Goal: Task Accomplishment & Management: Manage account settings

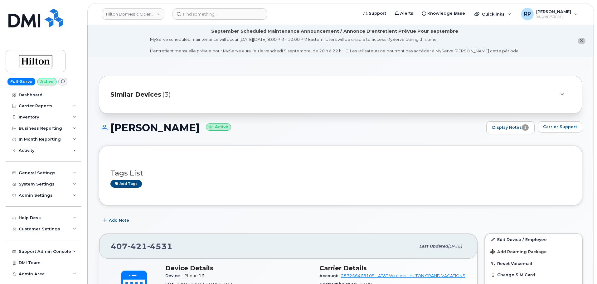
scroll to position [208, 0]
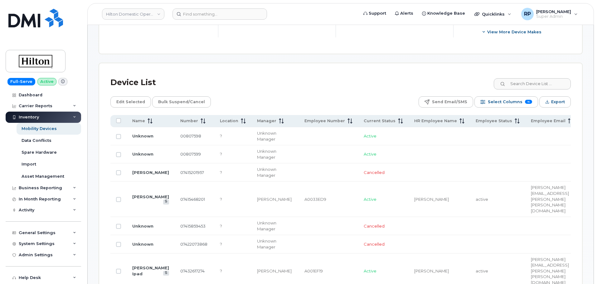
scroll to position [260, 0]
click at [143, 15] on link "Hilton Domestic Operating Company Inc" at bounding box center [133, 13] width 62 height 11
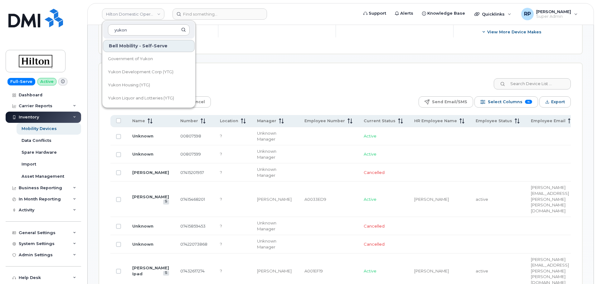
type input "yukon"
click at [135, 59] on span "Government of Yukon" at bounding box center [130, 59] width 45 height 6
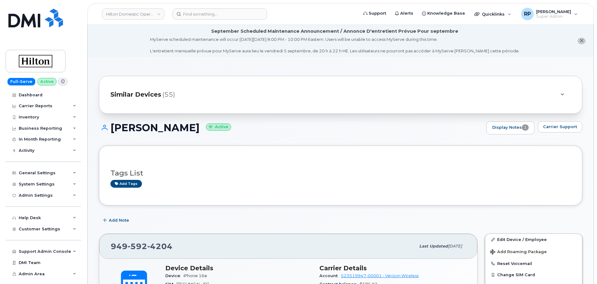
scroll to position [625, 0]
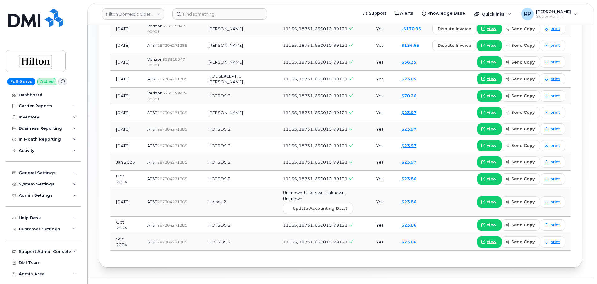
click at [33, 94] on div "Dashboard" at bounding box center [31, 95] width 24 height 5
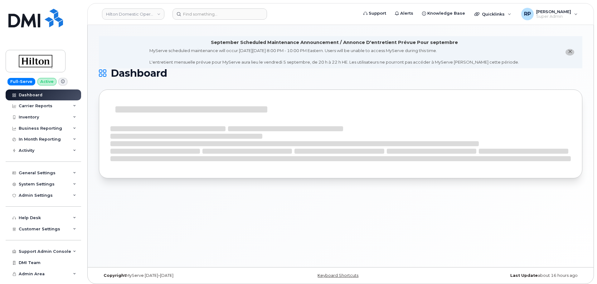
scroll to position [3, 0]
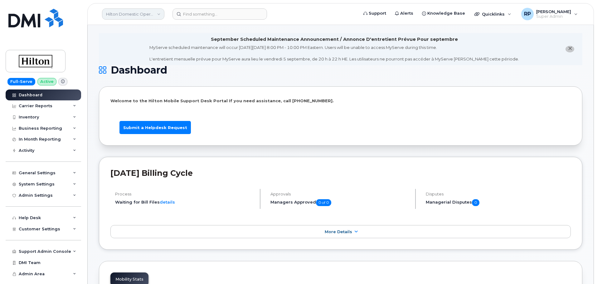
click at [136, 16] on link "Hilton Domestic Operating Company Inc" at bounding box center [133, 13] width 62 height 11
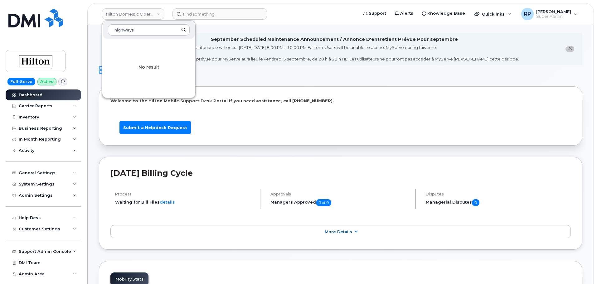
type input "highways"
drag, startPoint x: 142, startPoint y: 28, endPoint x: 51, endPoint y: 29, distance: 91.1
click at [87, 25] on div "Hilton Domestic Operating Company Inc highways No result Support Alerts Knowled…" at bounding box center [340, 14] width 507 height 22
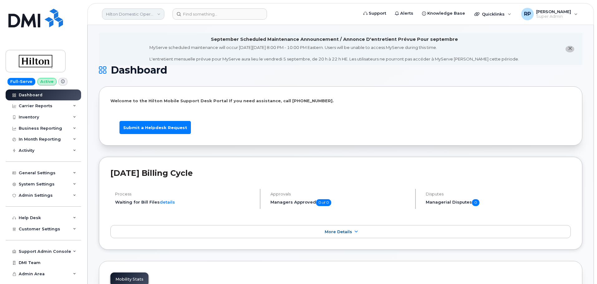
click at [123, 18] on link "Hilton Domestic Operating Company Inc" at bounding box center [133, 13] width 62 height 11
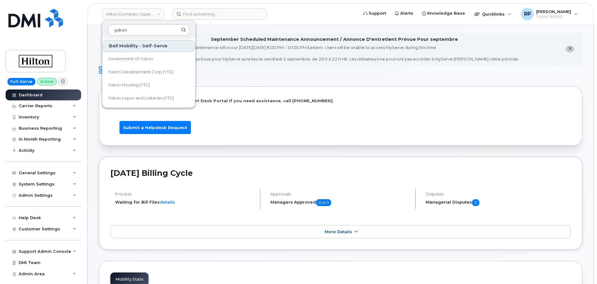
type input "yukon"
drag, startPoint x: 140, startPoint y: 29, endPoint x: 83, endPoint y: 29, distance: 56.8
click at [87, 25] on div "Hilton Domestic Operating Company Inc yukon Bell Mobility - Self-Serve Governme…" at bounding box center [340, 14] width 507 height 22
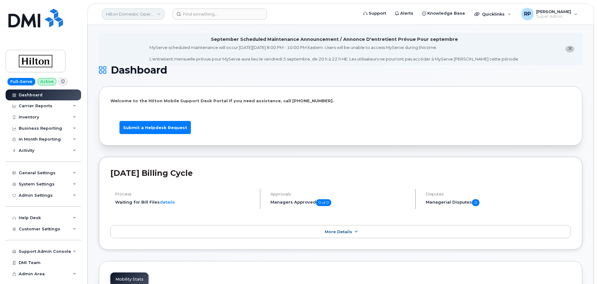
click at [129, 9] on link "Hilton Domestic Operating Company Inc" at bounding box center [133, 13] width 62 height 11
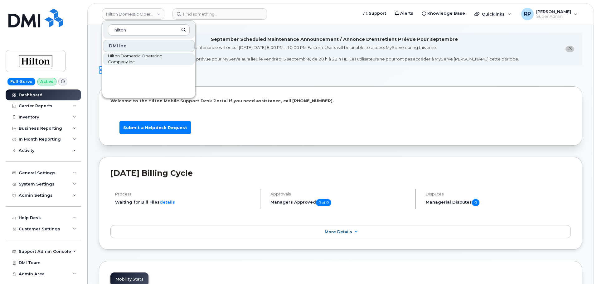
type input "hilton"
click at [125, 56] on span "Hilton Domestic Operating Company Inc" at bounding box center [144, 59] width 72 height 12
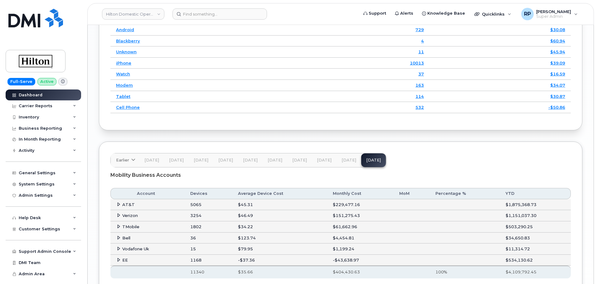
scroll to position [936, 0]
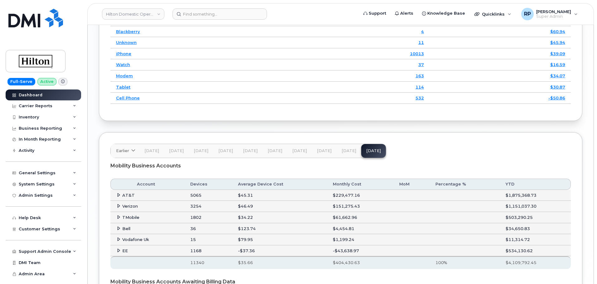
click at [351, 154] on span "[DATE]" at bounding box center [349, 151] width 15 height 5
click at [120, 231] on icon at bounding box center [119, 229] width 4 height 4
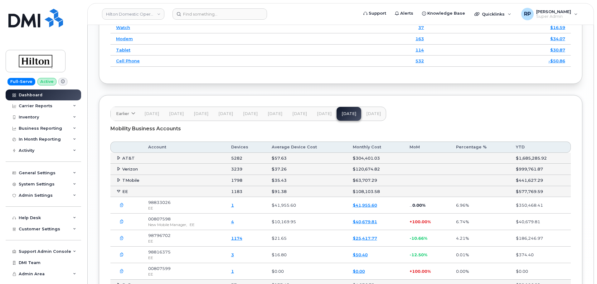
scroll to position [988, 0]
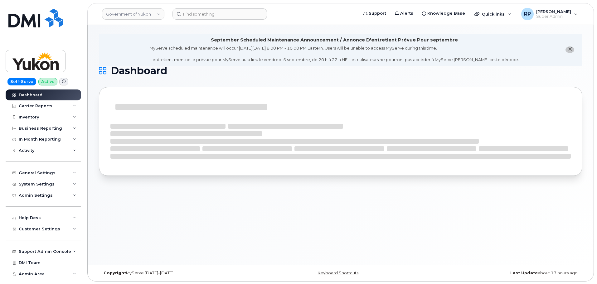
scroll to position [3, 0]
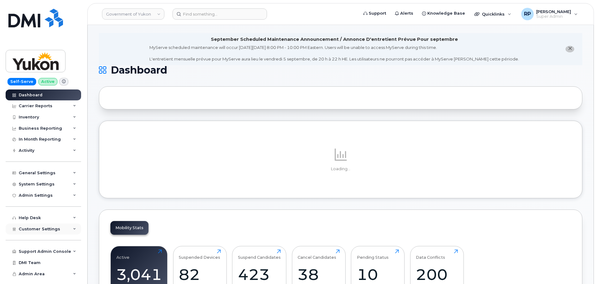
click at [68, 227] on div "Customer Settings" at bounding box center [44, 229] width 76 height 11
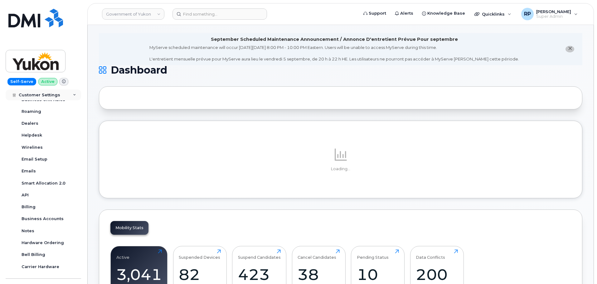
scroll to position [156, 0]
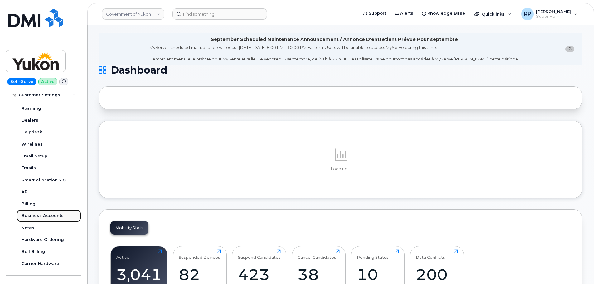
click at [47, 218] on div "Business Accounts" at bounding box center [43, 216] width 42 height 6
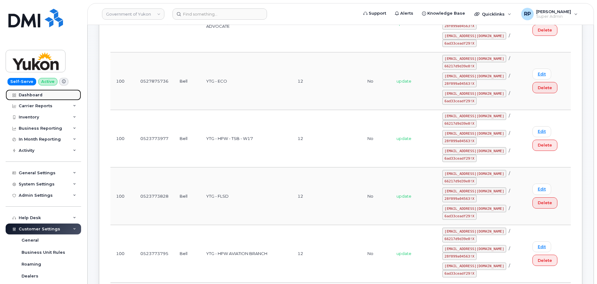
click at [33, 95] on div "Dashboard" at bounding box center [31, 95] width 24 height 5
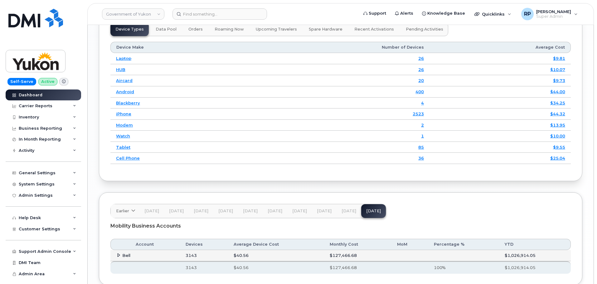
scroll to position [832, 0]
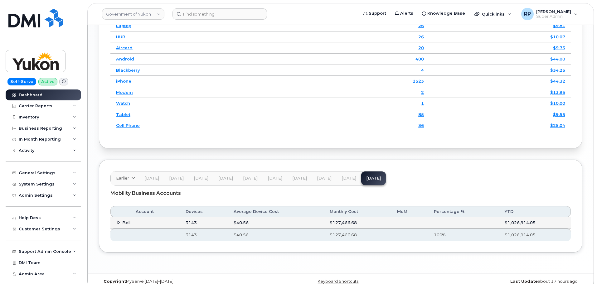
click at [122, 221] on span "Bell" at bounding box center [126, 222] width 8 height 5
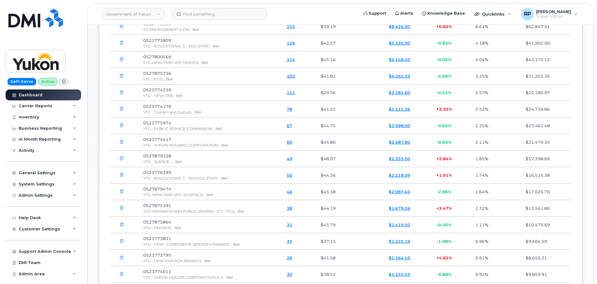
scroll to position [884, 0]
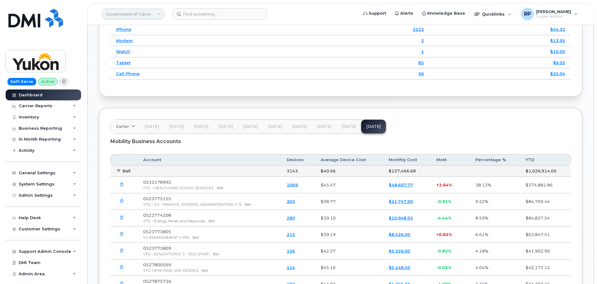
click at [151, 14] on link "Government of Yukon" at bounding box center [133, 13] width 62 height 11
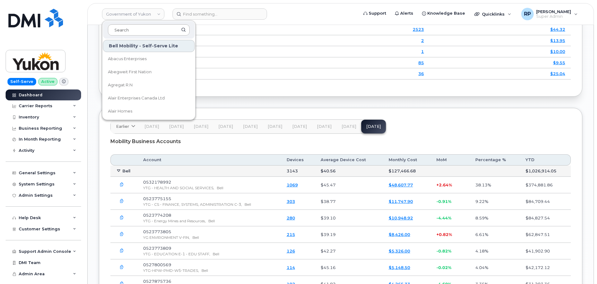
click at [146, 31] on input at bounding box center [149, 29] width 82 height 11
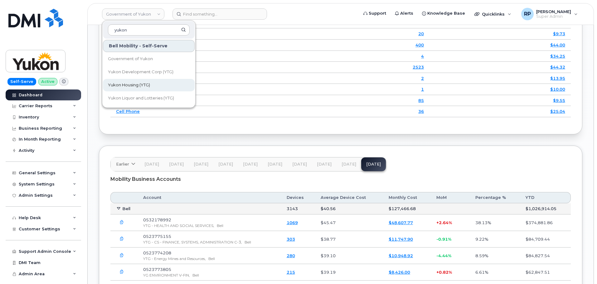
scroll to position [832, 0]
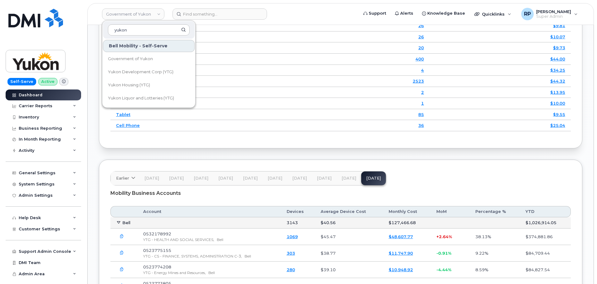
type input "yukon"
drag, startPoint x: 132, startPoint y: 33, endPoint x: 93, endPoint y: 33, distance: 39.3
click at [93, 33] on div "Government of Yukon yukon Bell Mobility - Self-Serve Government of Yukon Yukon …" at bounding box center [341, 130] width 506 height 1875
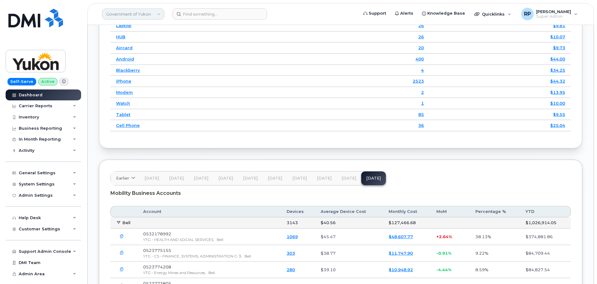
click at [123, 15] on link "Government of Yukon" at bounding box center [133, 13] width 62 height 11
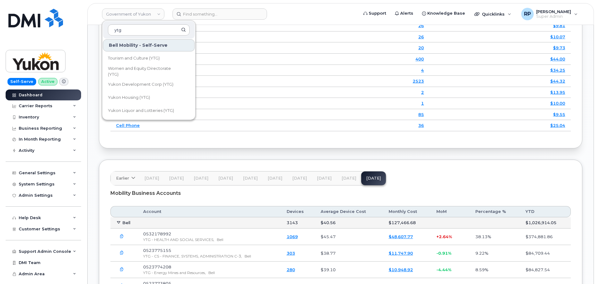
scroll to position [171, 0]
drag, startPoint x: 138, startPoint y: 34, endPoint x: 109, endPoint y: 31, distance: 28.5
click at [110, 31] on input "ytg" at bounding box center [149, 29] width 82 height 11
type input "envir"
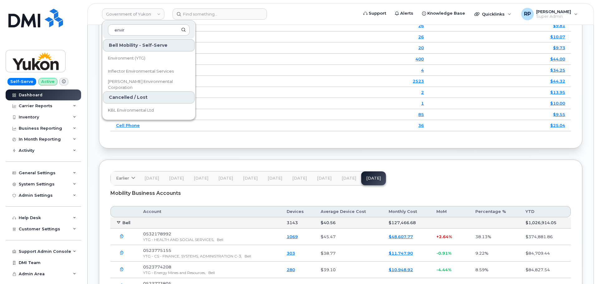
drag, startPoint x: 120, startPoint y: 32, endPoint x: 84, endPoint y: 33, distance: 35.9
click at [87, 25] on div "Government of Yukon envir Bell Mobility - Self-Serve Lite Source Environmental …" at bounding box center [340, 14] width 507 height 22
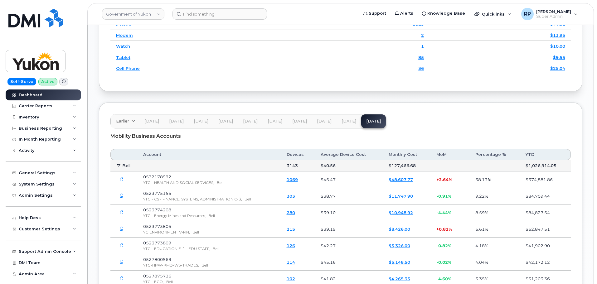
scroll to position [884, 0]
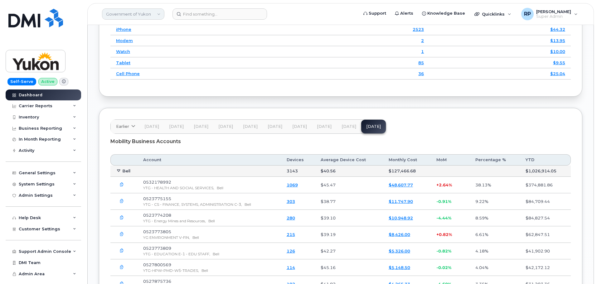
click at [138, 12] on link "Government of Yukon" at bounding box center [133, 13] width 62 height 11
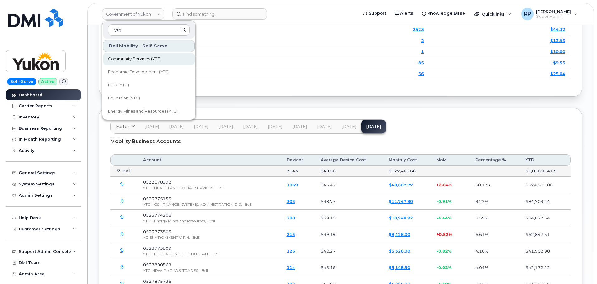
type input "ytg"
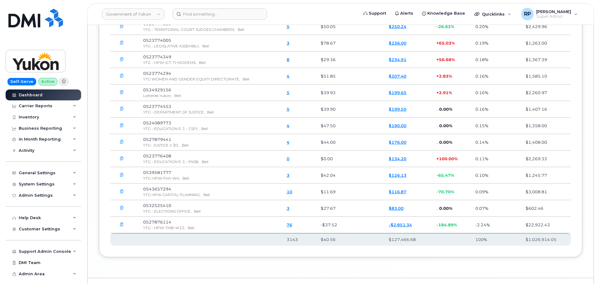
scroll to position [1635, 0]
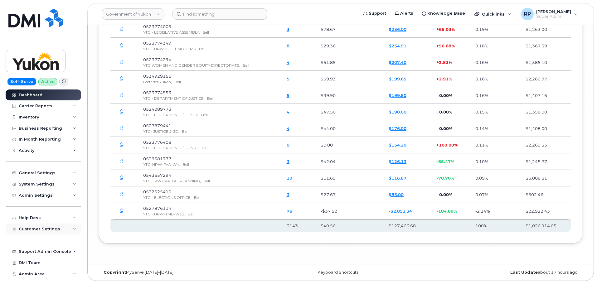
click at [48, 226] on div "Customer Settings" at bounding box center [44, 229] width 76 height 11
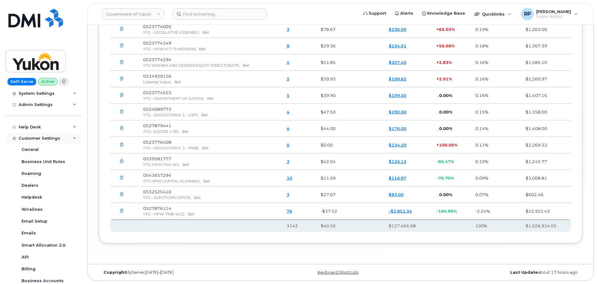
scroll to position [186, 0]
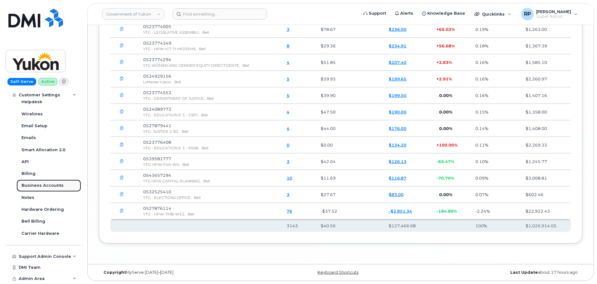
click at [49, 185] on div "Business Accounts" at bounding box center [43, 186] width 42 height 6
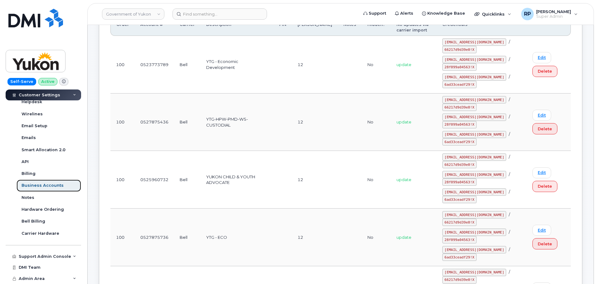
scroll to position [104, 0]
click at [139, 151] on td "0525960732" at bounding box center [154, 180] width 39 height 58
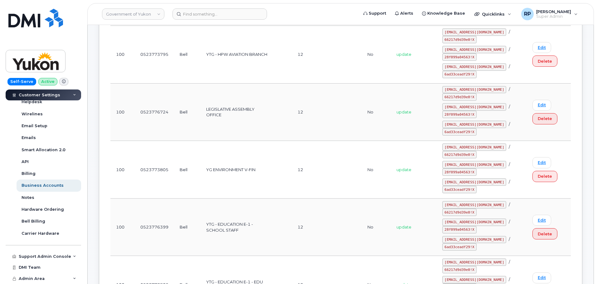
scroll to position [468, 0]
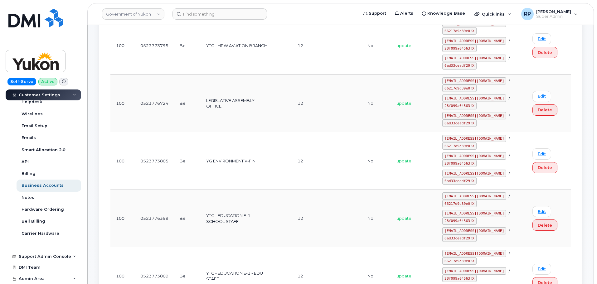
click at [198, 170] on td "Bell" at bounding box center [187, 161] width 27 height 58
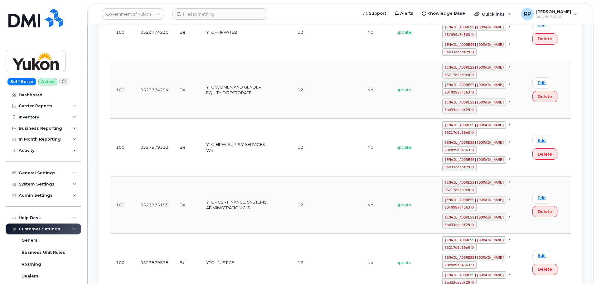
scroll to position [1352, 0]
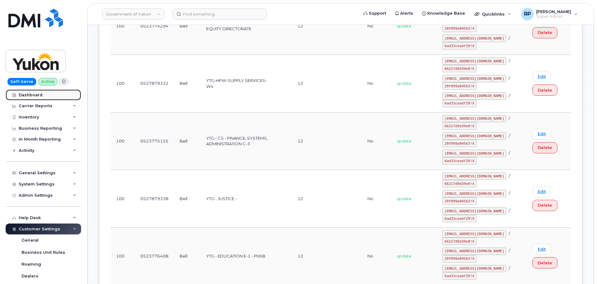
click at [37, 95] on div "Dashboard" at bounding box center [31, 95] width 24 height 5
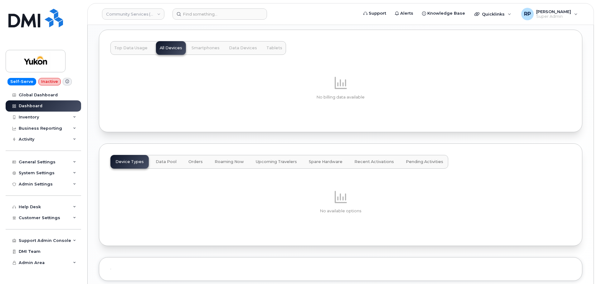
scroll to position [558, 0]
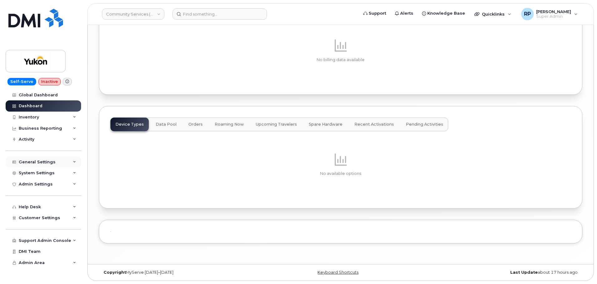
click at [39, 162] on div "General Settings" at bounding box center [37, 162] width 37 height 5
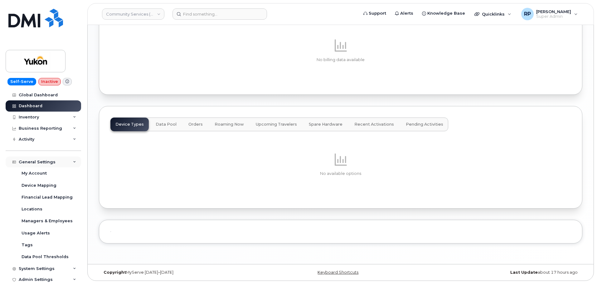
click at [40, 162] on div "General Settings" at bounding box center [37, 162] width 37 height 5
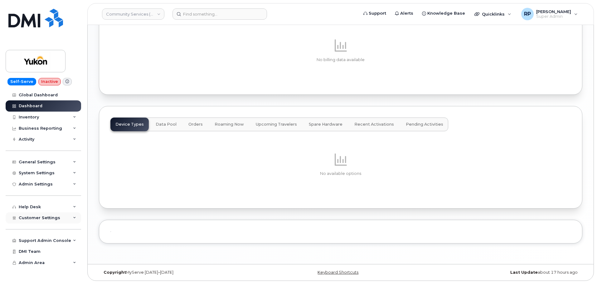
click at [43, 219] on span "Customer Settings" at bounding box center [40, 218] width 42 height 5
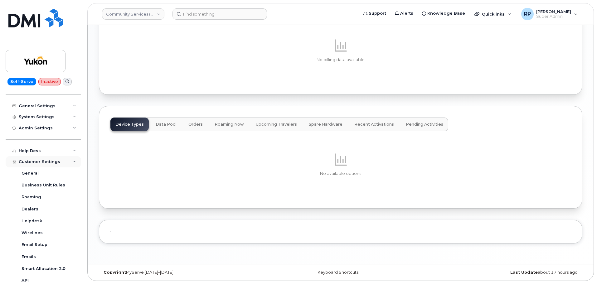
scroll to position [104, 0]
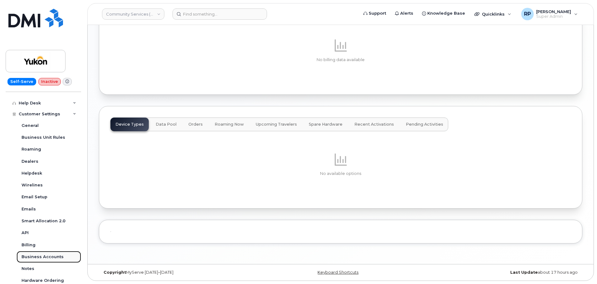
click at [44, 255] on div "Business Accounts" at bounding box center [43, 257] width 42 height 6
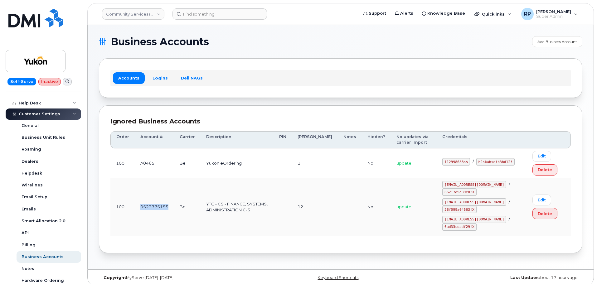
drag, startPoint x: 172, startPoint y: 210, endPoint x: 136, endPoint y: 209, distance: 35.3
click at [136, 209] on td "0523775155" at bounding box center [154, 207] width 39 height 58
copy td "0523775155"
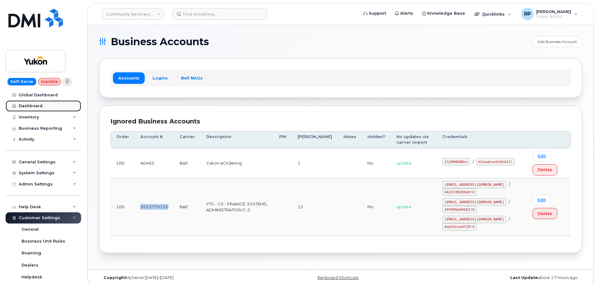
click at [37, 103] on link "Dashboard" at bounding box center [44, 105] width 76 height 11
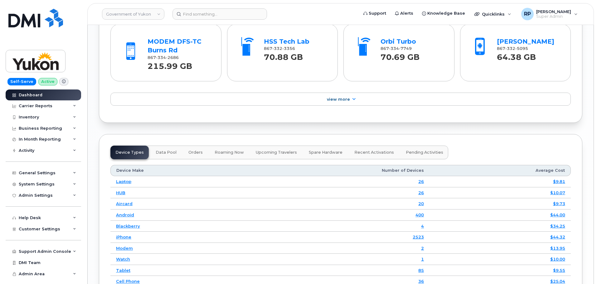
scroll to position [841, 0]
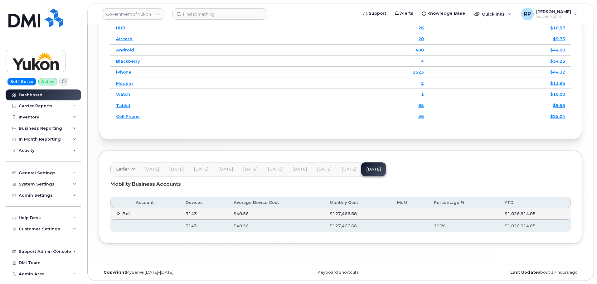
click at [120, 214] on icon at bounding box center [119, 214] width 4 height 4
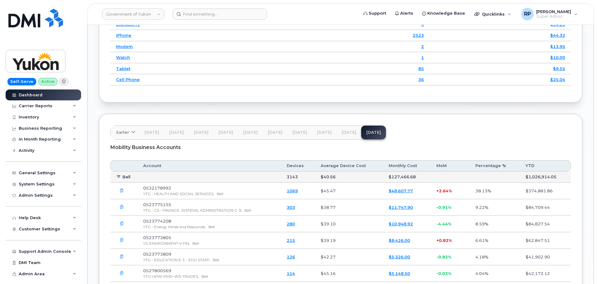
scroll to position [893, 0]
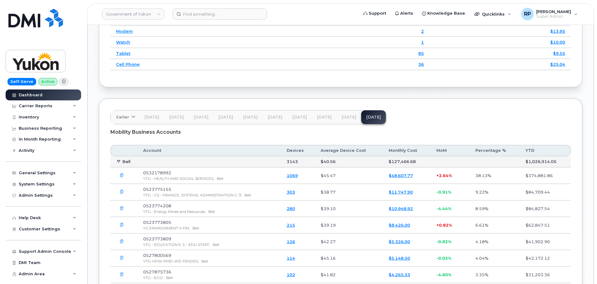
click at [121, 191] on icon "button" at bounding box center [122, 192] width 4 height 4
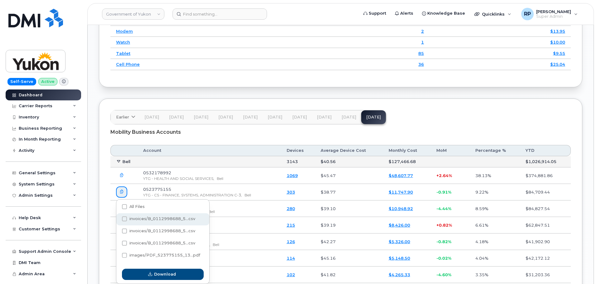
click at [124, 217] on span at bounding box center [124, 219] width 5 height 5
click at [118, 218] on input "invoices/B_0112998688_5...csv" at bounding box center [116, 219] width 3 height 3
checkbox input "true"
click at [123, 230] on span at bounding box center [124, 231] width 5 height 5
click at [118, 230] on input "invoices/B_0112998688_5...csv" at bounding box center [116, 231] width 3 height 3
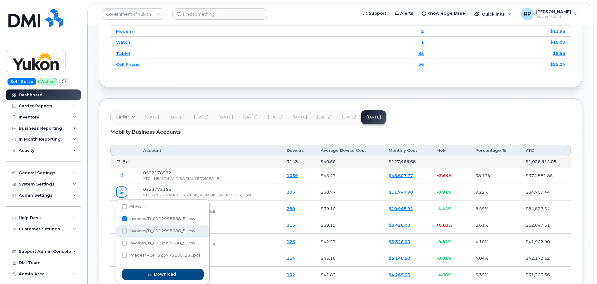
checkbox input "true"
click at [124, 242] on span at bounding box center [124, 243] width 5 height 5
click at [118, 242] on input "invoices/B_0112998688_5...csv" at bounding box center [116, 243] width 3 height 3
checkbox input "true"
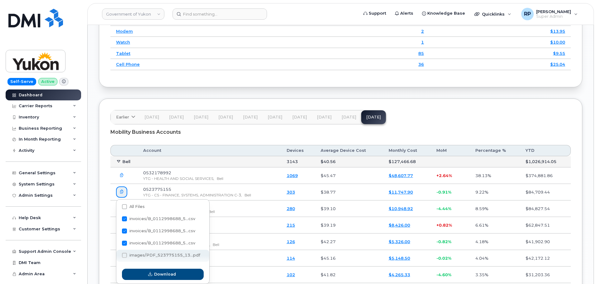
click at [124, 255] on span at bounding box center [124, 255] width 5 height 5
click at [118, 255] on input "images/PDF_523775155_13...pdf" at bounding box center [116, 255] width 3 height 3
checkbox input "false"
checkbox input "true"
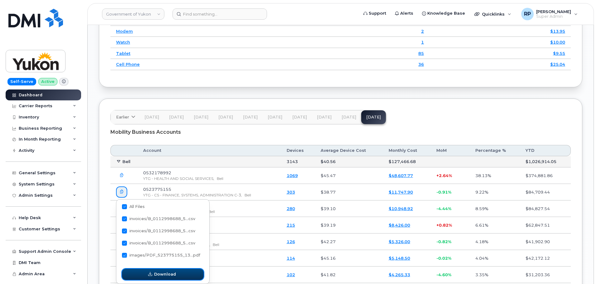
click at [163, 270] on button "Download" at bounding box center [163, 274] width 82 height 11
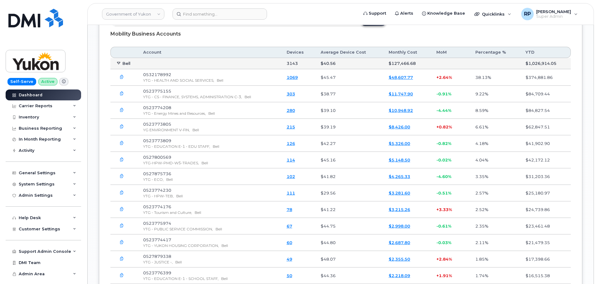
scroll to position [997, 0]
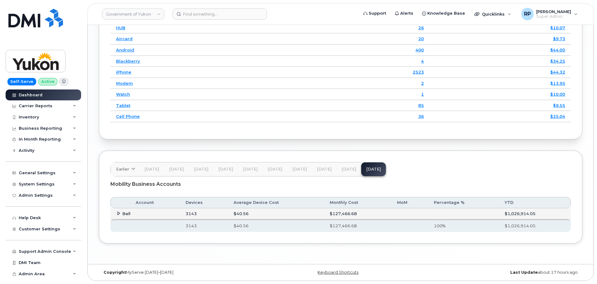
scroll to position [841, 0]
click at [118, 215] on icon at bounding box center [119, 214] width 4 height 4
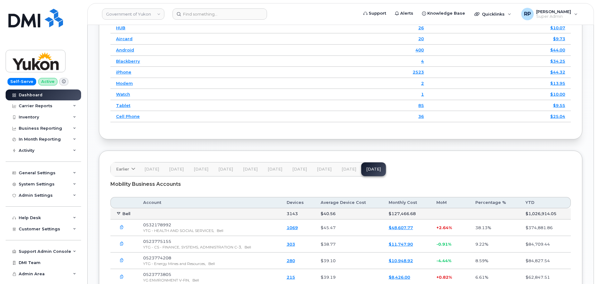
scroll to position [890, 0]
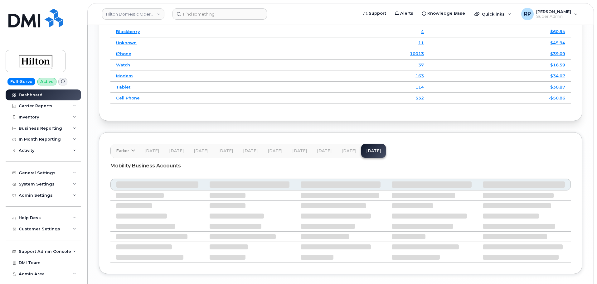
scroll to position [944, 0]
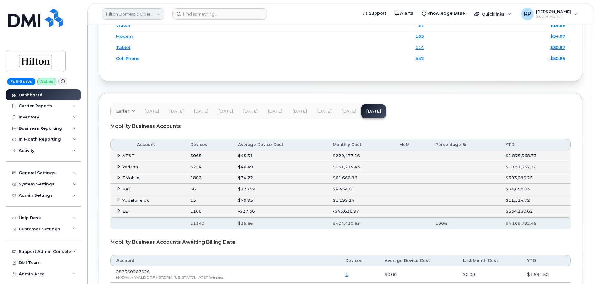
click at [128, 15] on link "Hilton Domestic Operating Company Inc" at bounding box center [133, 13] width 62 height 11
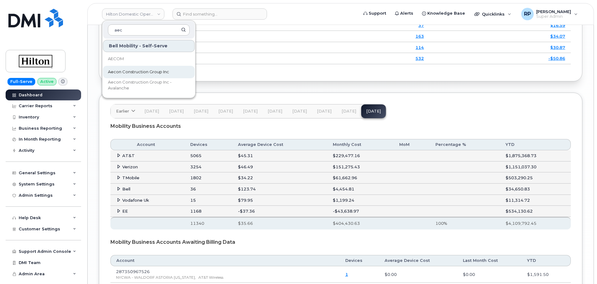
type input "aec"
click at [120, 71] on span "Aecon Construction Group Inc" at bounding box center [138, 72] width 61 height 6
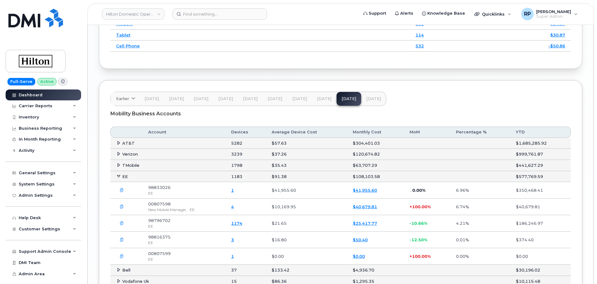
scroll to position [988, 0]
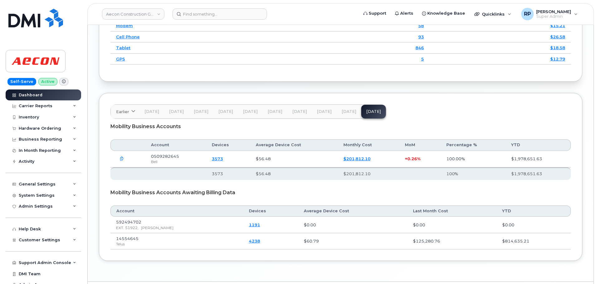
scroll to position [924, 0]
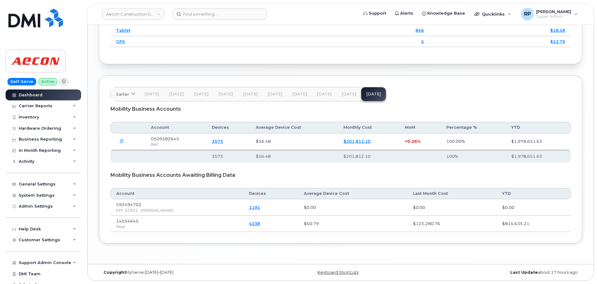
click at [343, 96] on span "Aug 25" at bounding box center [349, 94] width 15 height 5
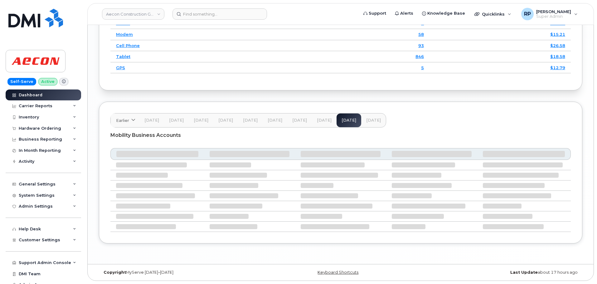
scroll to position [871, 0]
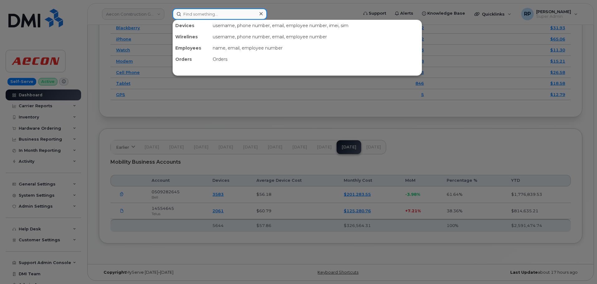
click at [208, 14] on input at bounding box center [220, 13] width 95 height 11
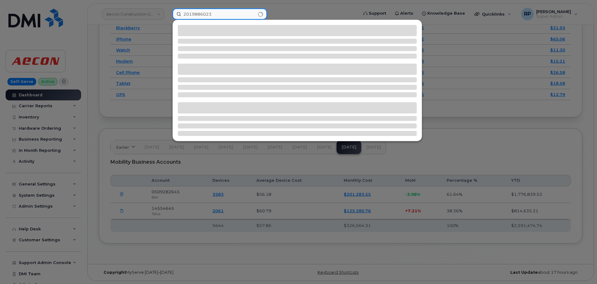
type input "2019886023"
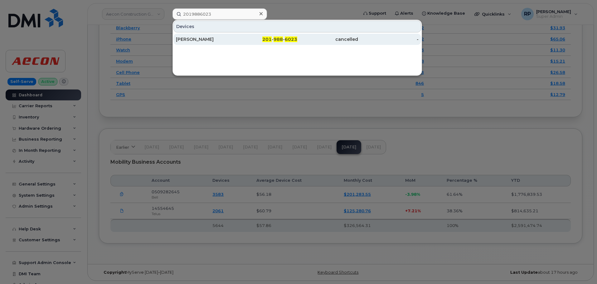
click at [219, 37] on div "[PERSON_NAME]" at bounding box center [206, 39] width 61 height 6
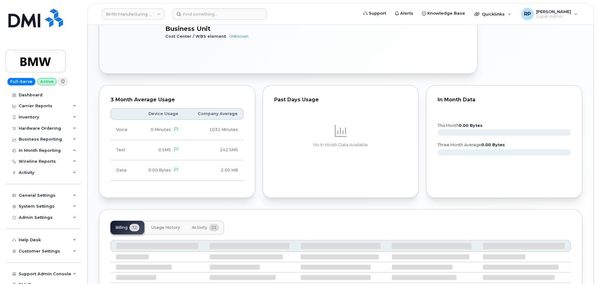
scroll to position [374, 0]
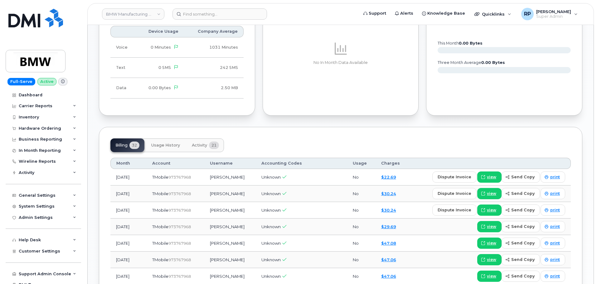
click at [203, 143] on span "Activity" at bounding box center [199, 145] width 15 height 5
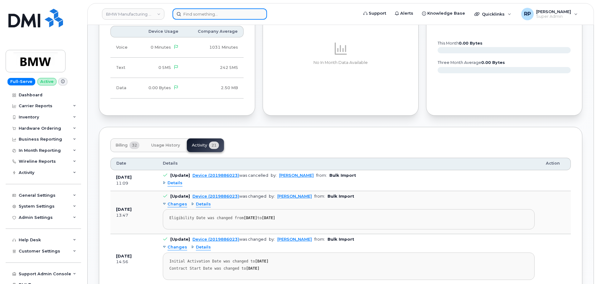
click at [203, 16] on input at bounding box center [220, 13] width 95 height 11
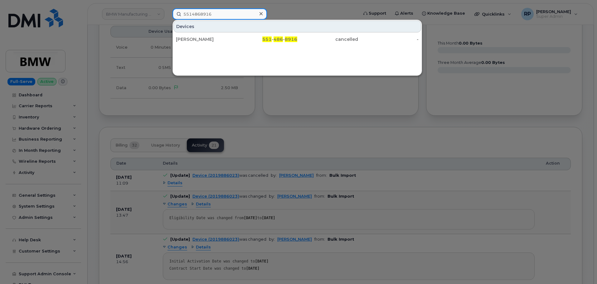
type input "5514868916"
click at [283, 122] on div at bounding box center [298, 142] width 597 height 284
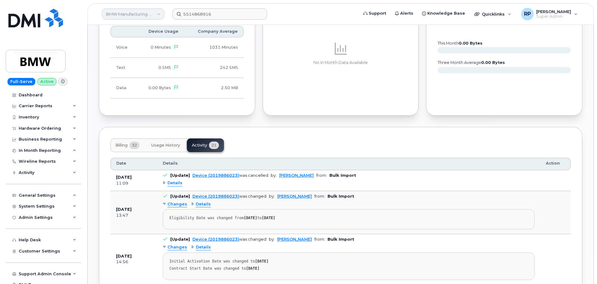
click at [149, 17] on link "BMW Manufacturing Co LLC" at bounding box center [133, 13] width 62 height 11
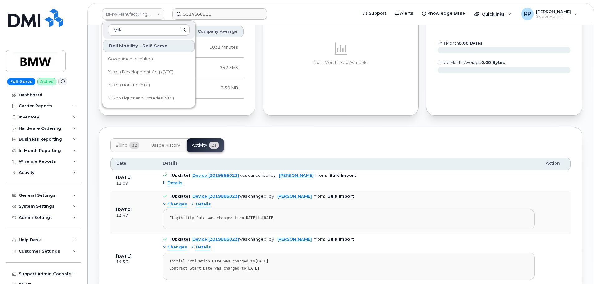
type input "yuk"
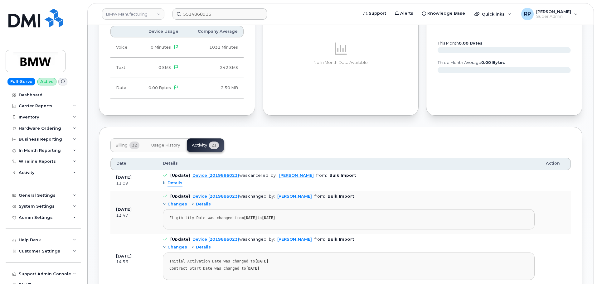
click at [129, 17] on link "BMW Manufacturing Co LLC" at bounding box center [133, 13] width 62 height 11
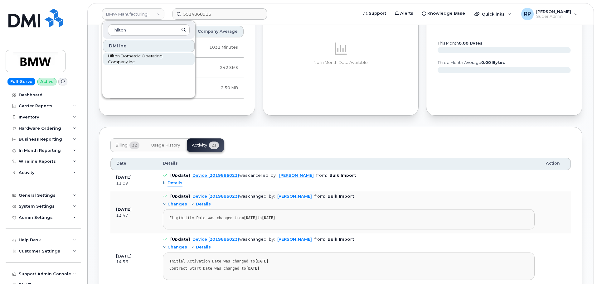
type input "hilton"
click at [124, 61] on span "Hilton Domestic Operating Company Inc" at bounding box center [144, 59] width 72 height 12
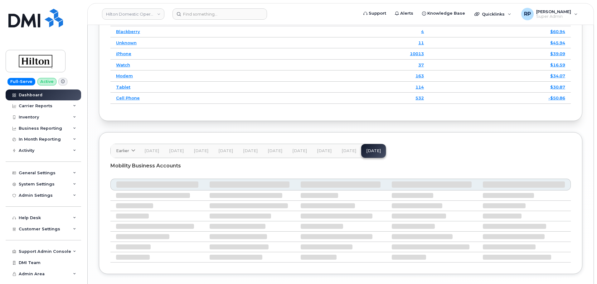
scroll to position [944, 0]
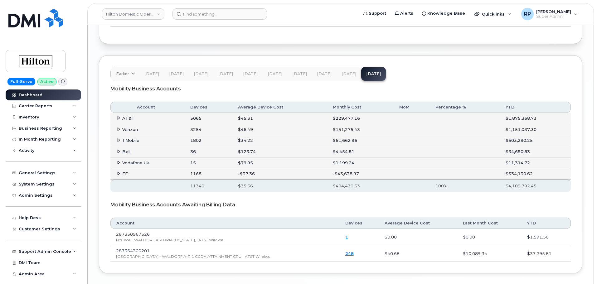
scroll to position [1020, 0]
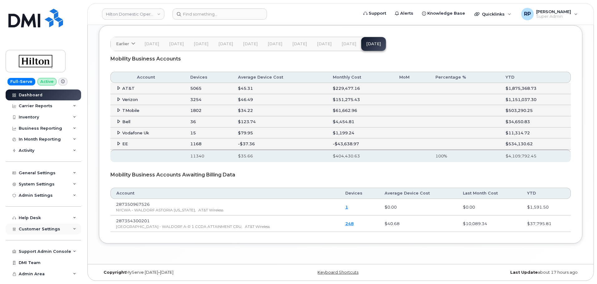
click at [71, 229] on div "Customer Settings" at bounding box center [44, 229] width 76 height 11
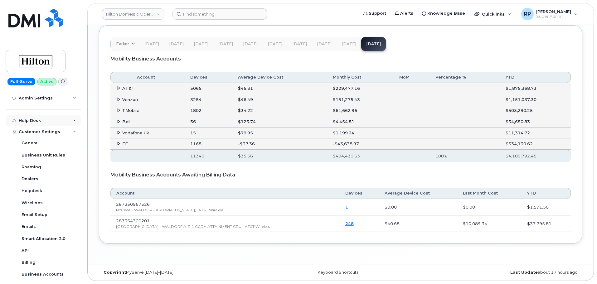
scroll to position [104, 0]
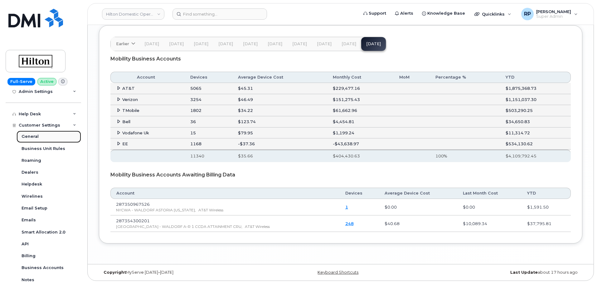
click at [36, 136] on div "General" at bounding box center [30, 137] width 17 height 6
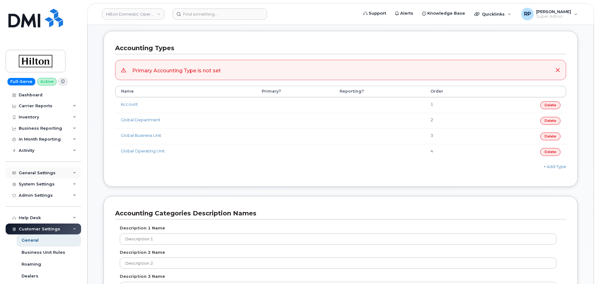
click at [66, 175] on div "General Settings" at bounding box center [44, 173] width 76 height 11
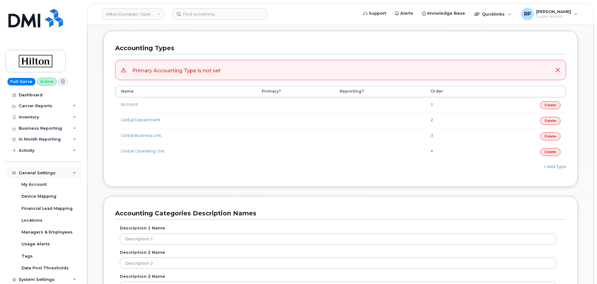
click at [66, 175] on div "General Settings" at bounding box center [44, 173] width 76 height 11
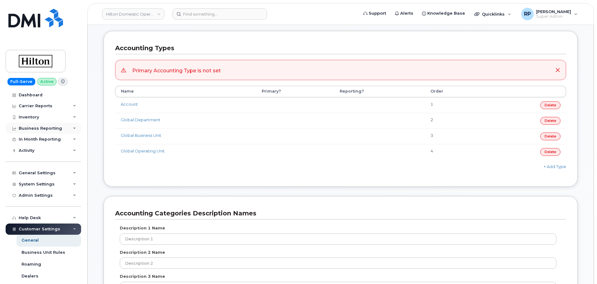
click at [59, 130] on div "Business Reporting" at bounding box center [44, 128] width 76 height 11
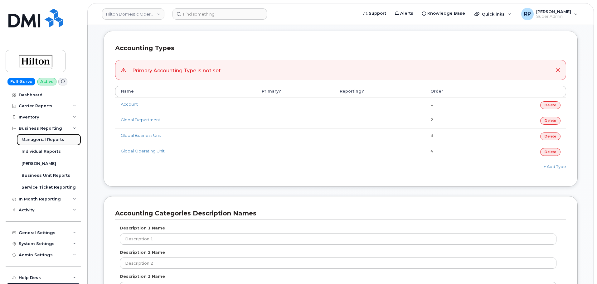
click at [41, 140] on div "Managerial Reports" at bounding box center [43, 140] width 43 height 6
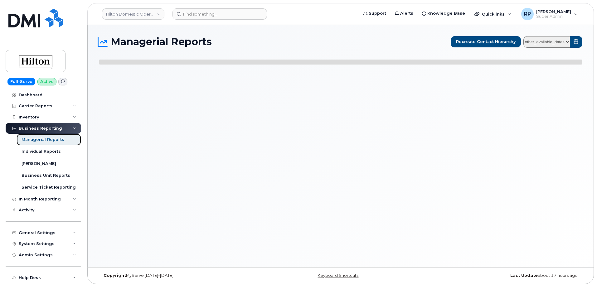
select select
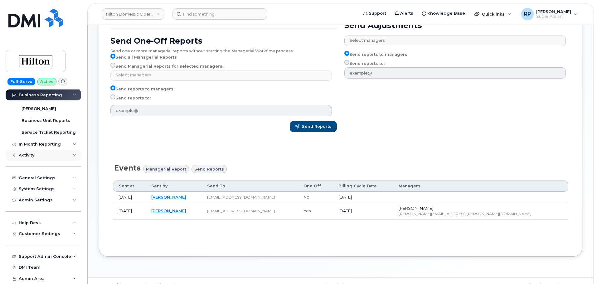
scroll to position [88, 0]
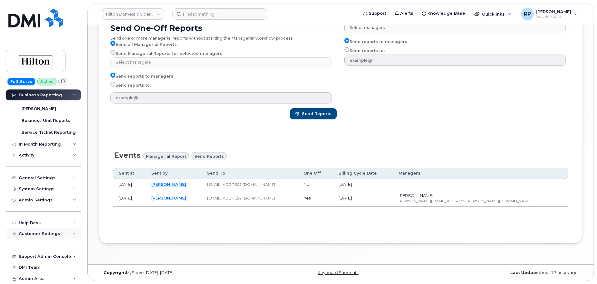
click at [49, 235] on span "Customer Settings" at bounding box center [40, 234] width 42 height 5
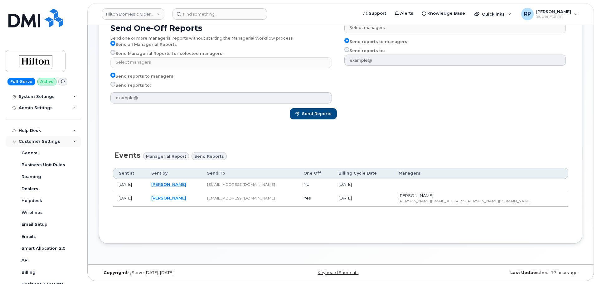
scroll to position [159, 0]
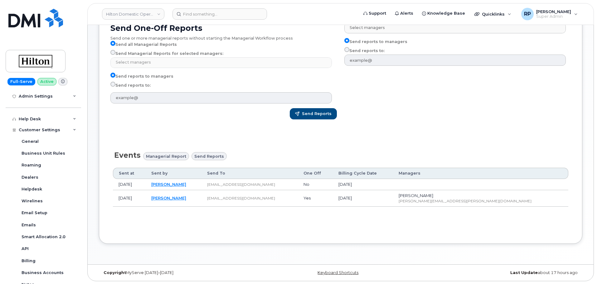
click at [102, 246] on div "Managerial Reports – August 2025 Recreate Contact Hierarchy other_available_dat…" at bounding box center [341, 100] width 506 height 327
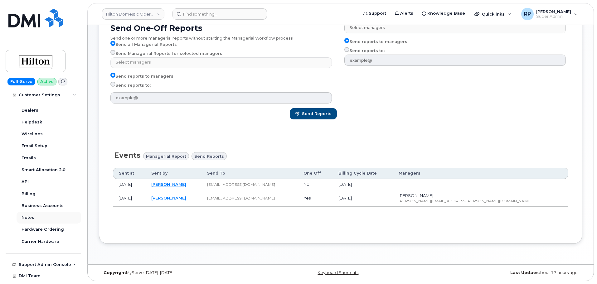
scroll to position [234, 0]
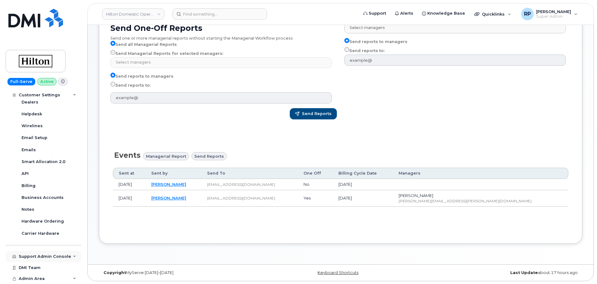
click at [46, 258] on div "Support Admin Console" at bounding box center [45, 256] width 52 height 5
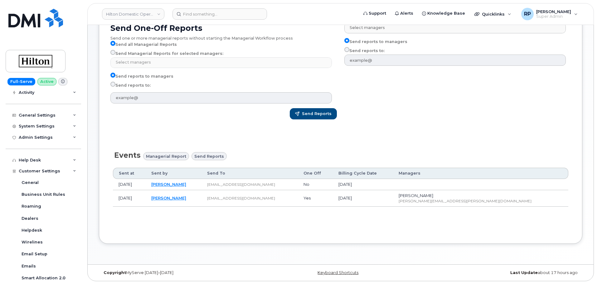
scroll to position [117, 0]
click at [55, 128] on div "System Settings" at bounding box center [44, 126] width 76 height 11
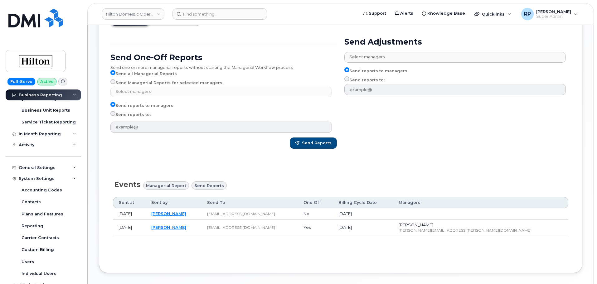
scroll to position [36, 0]
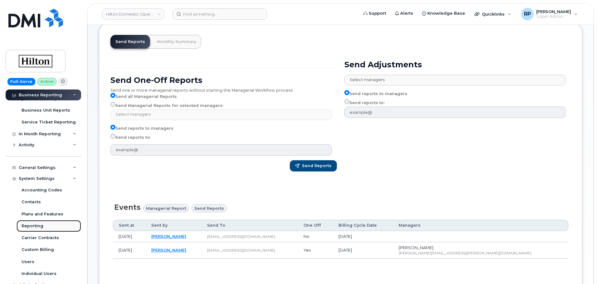
click at [36, 228] on div "Reporting" at bounding box center [33, 226] width 22 height 6
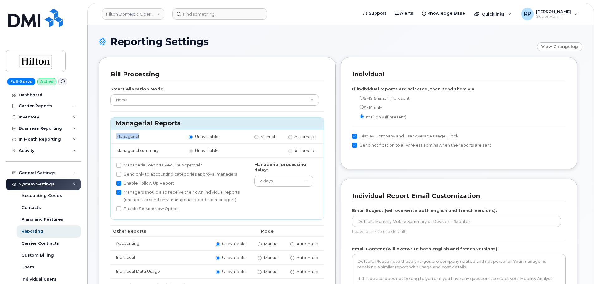
drag, startPoint x: 116, startPoint y: 138, endPoint x: 144, endPoint y: 136, distance: 27.9
click at [144, 136] on td "Managerial" at bounding box center [147, 137] width 72 height 14
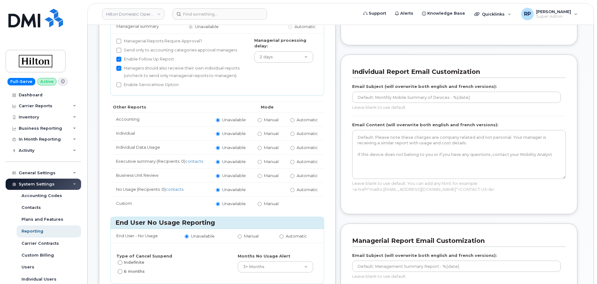
scroll to position [104, 0]
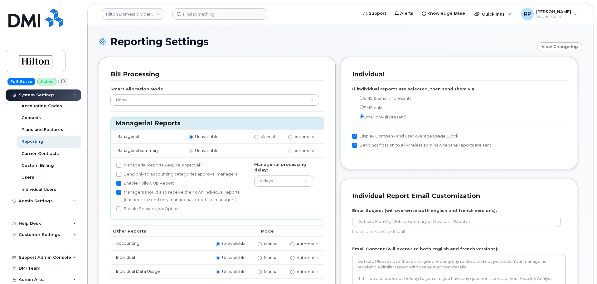
scroll to position [90, 0]
click at [37, 199] on div "Admin Settings" at bounding box center [36, 200] width 34 height 5
click at [43, 234] on span "Customer Settings" at bounding box center [40, 234] width 42 height 5
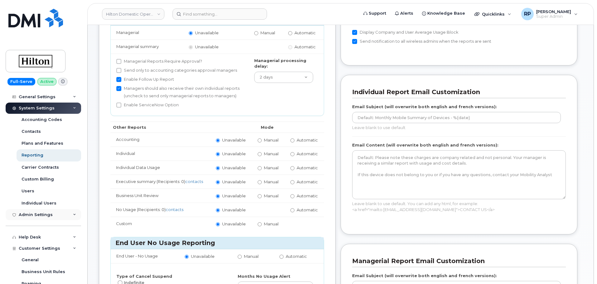
scroll to position [62, 0]
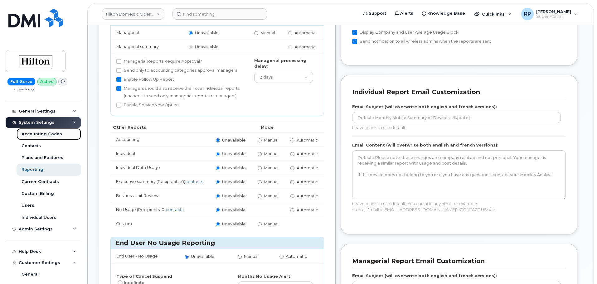
click at [41, 132] on div "Accounting Codes" at bounding box center [42, 134] width 41 height 6
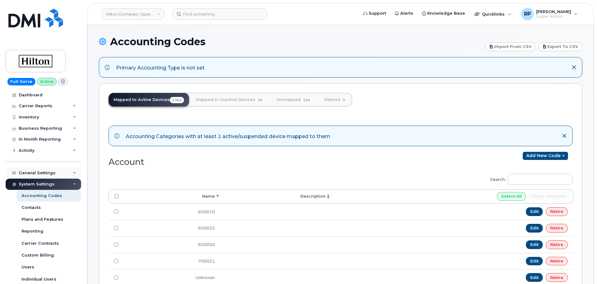
click at [50, 170] on div "General Settings" at bounding box center [44, 173] width 76 height 11
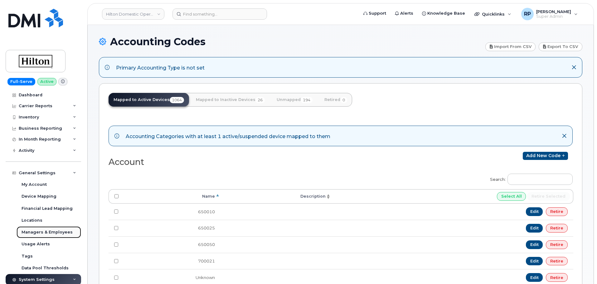
click at [47, 232] on div "Managers & Employees" at bounding box center [47, 233] width 51 height 6
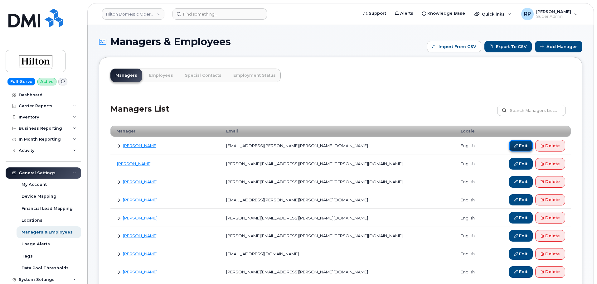
click at [523, 148] on link "Edit" at bounding box center [521, 146] width 24 height 12
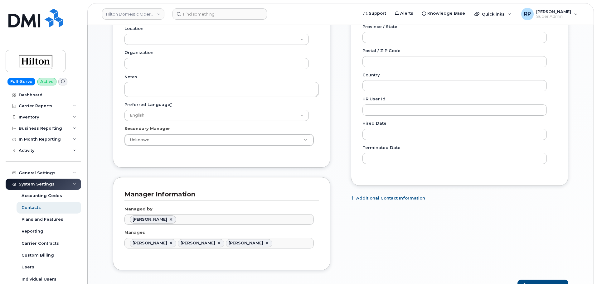
scroll to position [312, 0]
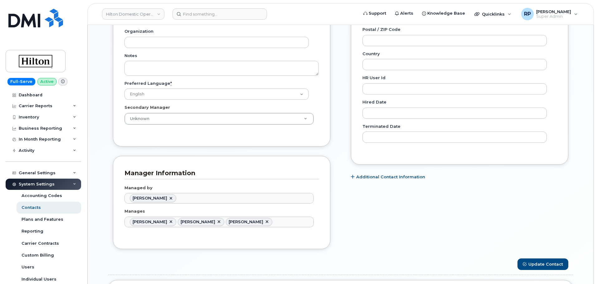
click at [111, 157] on div "General Name * Aang Daniel Preferred Name Email Aang.Daniel@Hilton.com Roles Em…" at bounding box center [221, 19] width 227 height 479
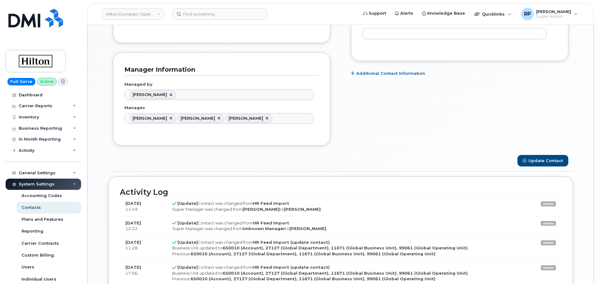
scroll to position [416, 0]
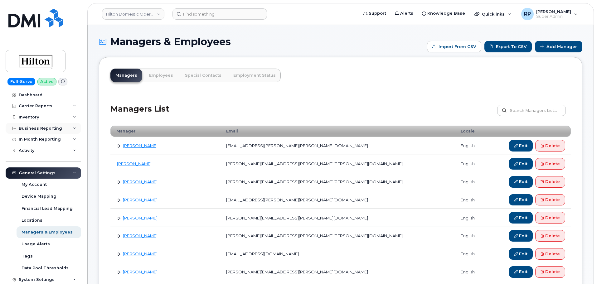
click at [50, 128] on div "Business Reporting" at bounding box center [40, 128] width 43 height 5
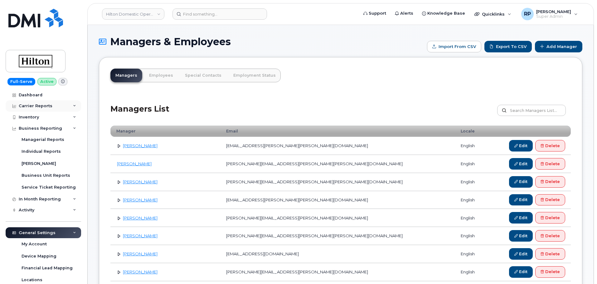
click at [47, 106] on div "Carrier Reports" at bounding box center [36, 106] width 34 height 5
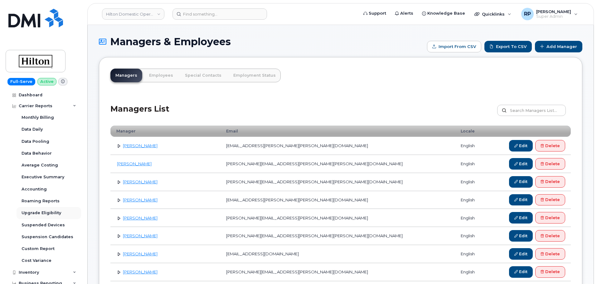
scroll to position [52, 0]
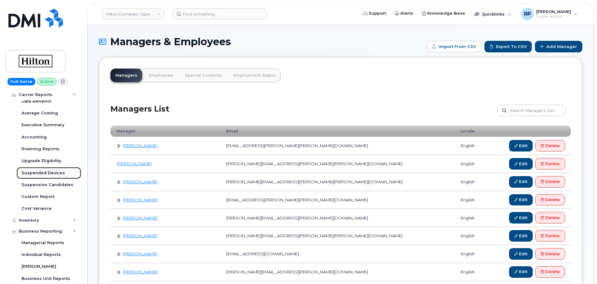
click at [47, 173] on div "Suspended Devices" at bounding box center [43, 173] width 43 height 6
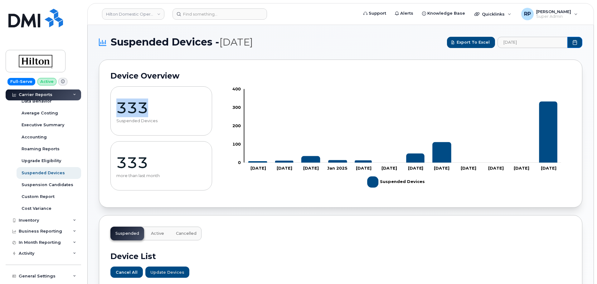
click at [116, 108] on p "333" at bounding box center [161, 108] width 90 height 19
click at [59, 186] on div "Suspension Candidates" at bounding box center [48, 185] width 52 height 6
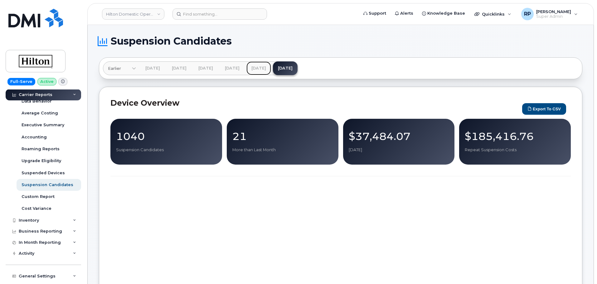
click at [271, 71] on link "Jul 2025" at bounding box center [259, 68] width 25 height 14
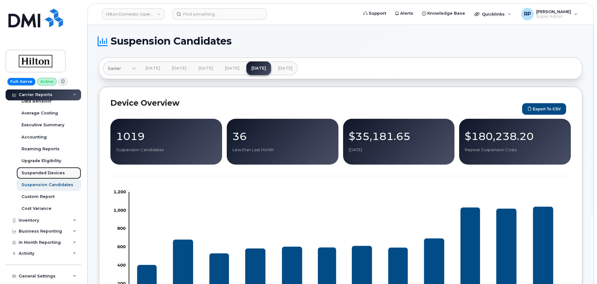
click at [41, 173] on div "Suspended Devices" at bounding box center [43, 173] width 43 height 6
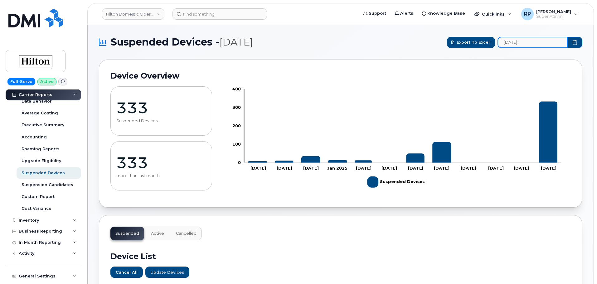
click at [525, 44] on input "[DATE]" at bounding box center [533, 42] width 70 height 11
click at [516, 95] on span "[DATE]" at bounding box center [512, 98] width 28 height 11
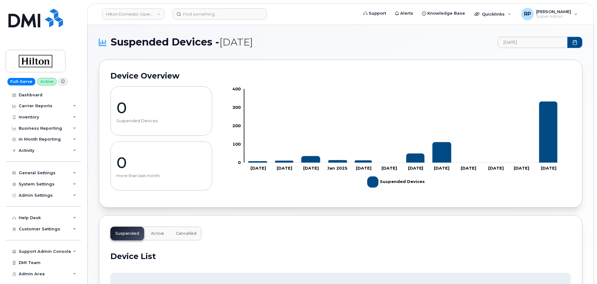
click at [95, 249] on div "Suspended Devices - [DATE] [DATE] Device Overview 0 Suspended Devices 0 more th…" at bounding box center [341, 201] width 506 height 352
click at [449, 202] on div "Device Overview 0 Suspended Devices 0 more than last month Zoom Out 100 -100 -5…" at bounding box center [341, 134] width 484 height 148
click at [73, 128] on div "Business Reporting" at bounding box center [44, 128] width 76 height 11
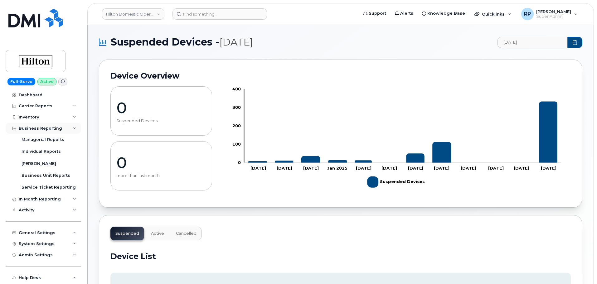
click at [72, 131] on div "Business Reporting" at bounding box center [44, 128] width 76 height 11
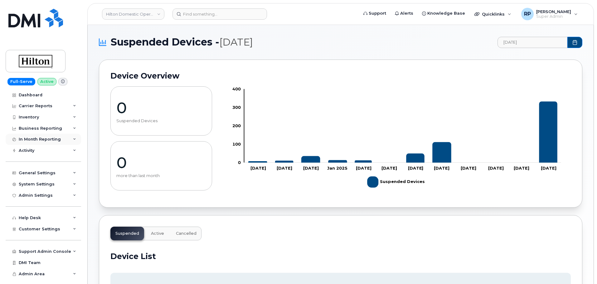
click at [71, 140] on div "In Month Reporting" at bounding box center [44, 139] width 76 height 11
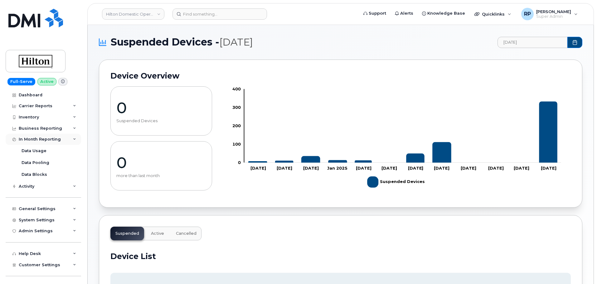
click at [66, 139] on div "In Month Reporting" at bounding box center [44, 139] width 76 height 11
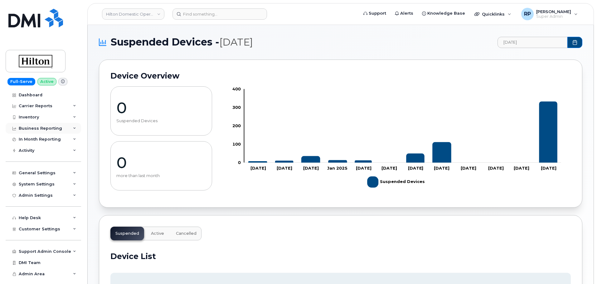
click at [68, 129] on div "Business Reporting" at bounding box center [44, 128] width 76 height 11
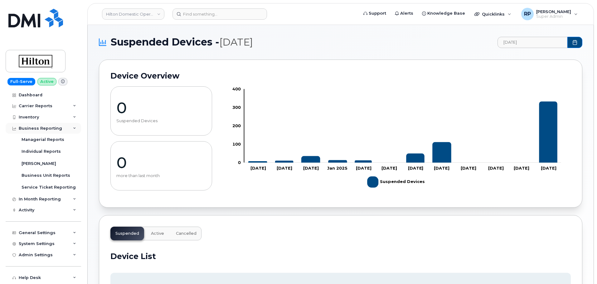
click at [68, 129] on div "Business Reporting" at bounding box center [44, 128] width 76 height 11
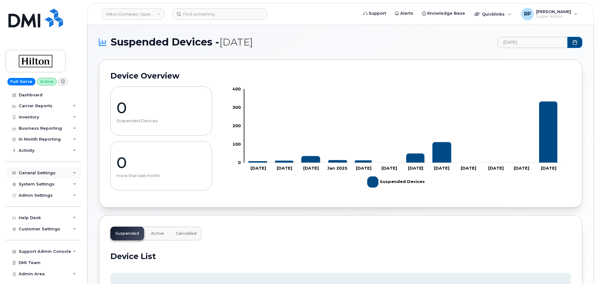
click at [72, 173] on div "General Settings" at bounding box center [44, 173] width 76 height 11
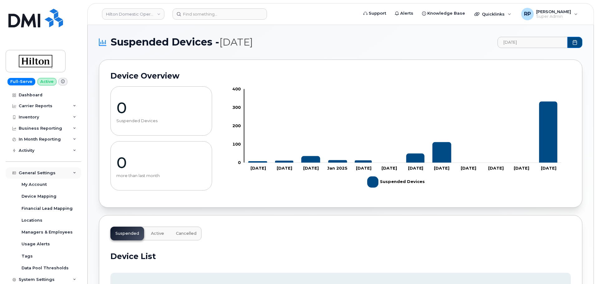
scroll to position [52, 0]
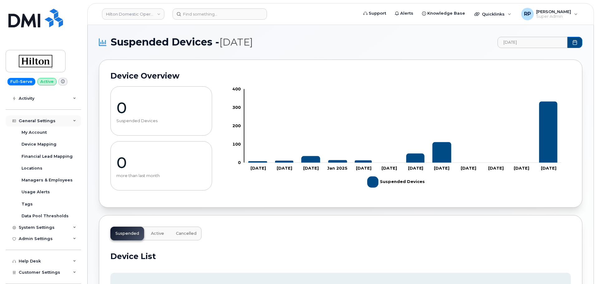
click at [73, 120] on icon at bounding box center [74, 121] width 3 height 3
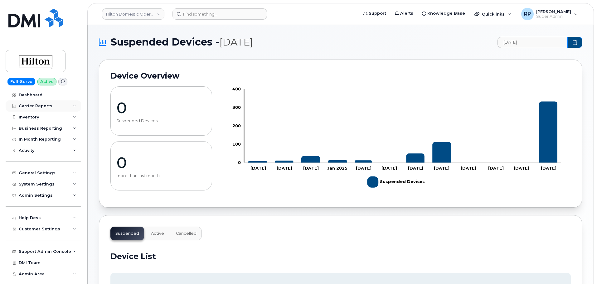
click at [75, 105] on icon at bounding box center [74, 106] width 3 height 3
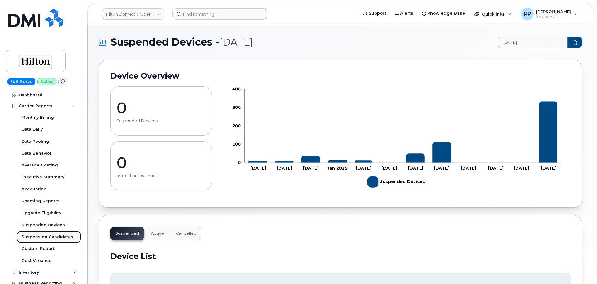
click at [49, 238] on div "Suspension Candidates" at bounding box center [48, 237] width 52 height 6
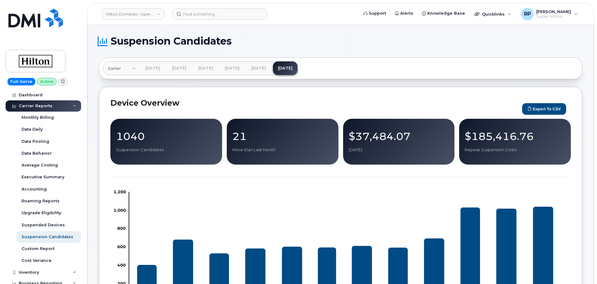
click at [102, 121] on div "Device Overview Export to CSV 1040 Suspension Candidates 21 More than Last Mont…" at bounding box center [341, 214] width 484 height 255
drag, startPoint x: 105, startPoint y: 98, endPoint x: 195, endPoint y: 103, distance: 90.0
click at [195, 103] on div "Device Overview Export to CSV 1040 Suspension Candidates 21 More than Last Mont…" at bounding box center [341, 214] width 484 height 255
click at [195, 103] on h2 "Device Overview" at bounding box center [314, 102] width 409 height 9
drag, startPoint x: 188, startPoint y: 103, endPoint x: 108, endPoint y: 103, distance: 80.2
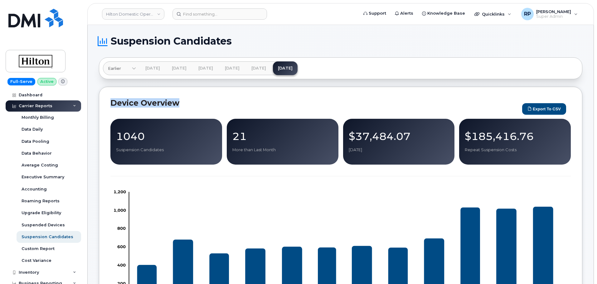
click at [108, 103] on div "Device Overview Export to CSV 1040 Suspension Candidates 21 More than Last Mont…" at bounding box center [341, 214] width 484 height 255
drag, startPoint x: 108, startPoint y: 103, endPoint x: 184, endPoint y: 104, distance: 75.8
click at [184, 104] on div "Device Overview Export to CSV 1040 Suspension Candidates 21 More than Last Mont…" at bounding box center [341, 214] width 484 height 255
click at [184, 104] on h2 "Device Overview" at bounding box center [314, 102] width 409 height 9
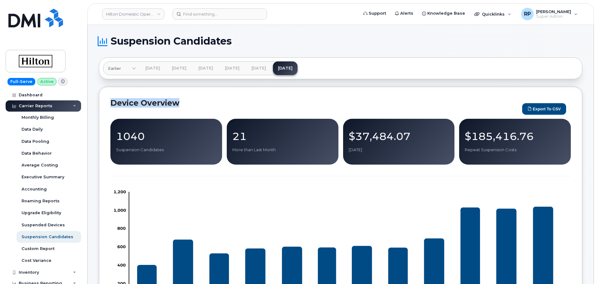
drag, startPoint x: 183, startPoint y: 108, endPoint x: 106, endPoint y: 108, distance: 76.8
click at [106, 108] on div "Device Overview Export to CSV 1040 Suspension Candidates 21 More than Last Mont…" at bounding box center [341, 214] width 484 height 255
drag, startPoint x: 106, startPoint y: 108, endPoint x: 200, endPoint y: 115, distance: 94.8
click at [200, 115] on div "Device Overview Export to CSV 1040 Suspension Candidates 21 More than Last Mont…" at bounding box center [341, 214] width 484 height 255
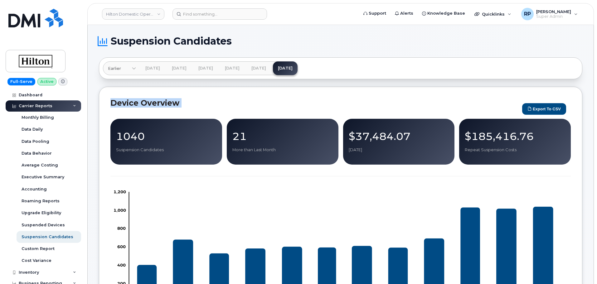
click at [198, 112] on header "Device Overview Export to CSV" at bounding box center [340, 108] width 461 height 21
drag, startPoint x: 105, startPoint y: 111, endPoint x: 187, endPoint y: 100, distance: 82.5
click at [187, 100] on div "Device Overview Export to CSV 1040 Suspension Candidates 21 More than Last Mont…" at bounding box center [341, 214] width 484 height 255
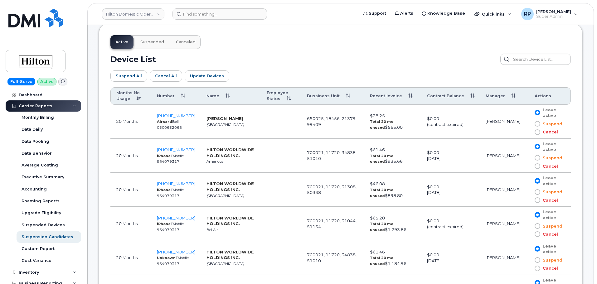
scroll to position [312, 0]
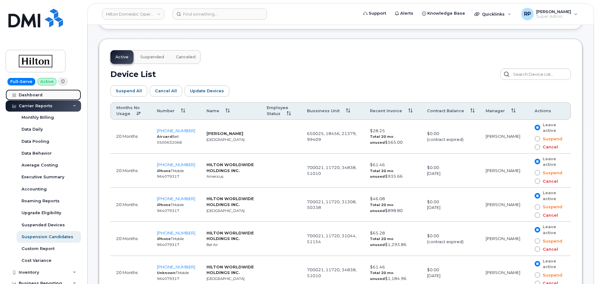
click at [35, 95] on div "Dashboard" at bounding box center [31, 95] width 24 height 5
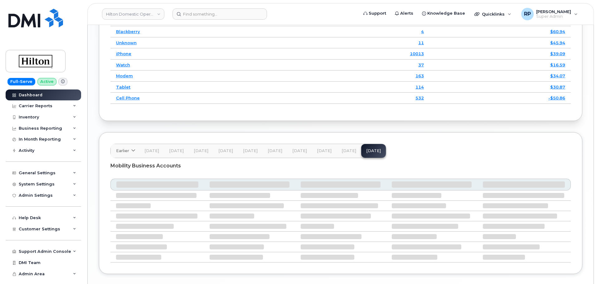
scroll to position [944, 0]
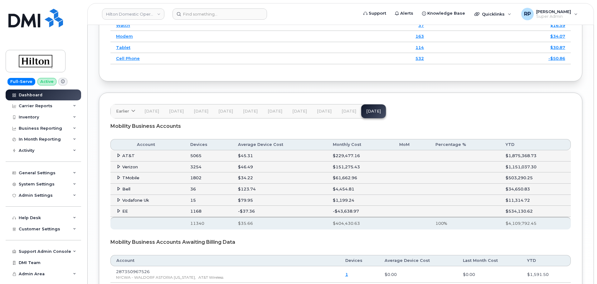
click at [118, 169] on icon at bounding box center [119, 167] width 4 height 4
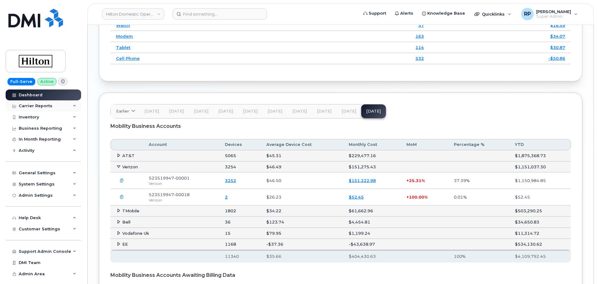
click at [50, 108] on div "Carrier Reports" at bounding box center [36, 106] width 34 height 5
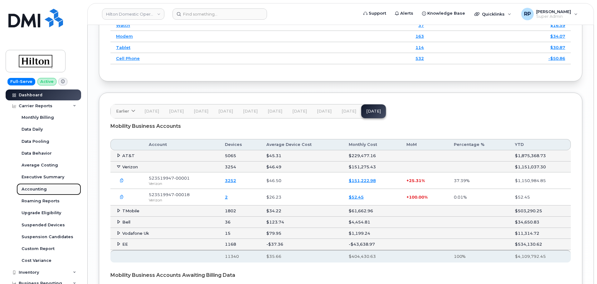
click at [37, 187] on div "Accounting" at bounding box center [34, 190] width 25 height 6
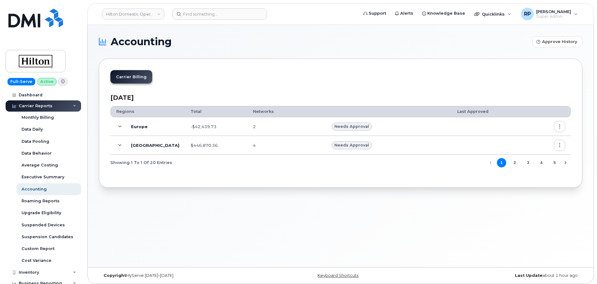
click at [119, 141] on td "North America" at bounding box center [147, 145] width 75 height 19
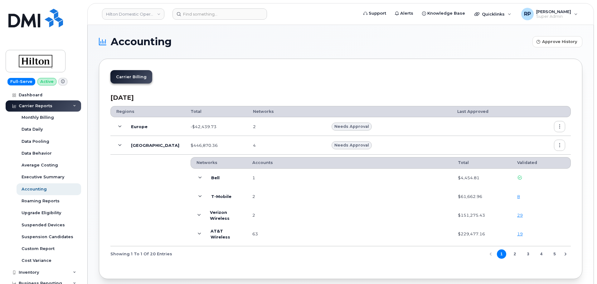
click at [198, 215] on icon at bounding box center [199, 215] width 3 height 3
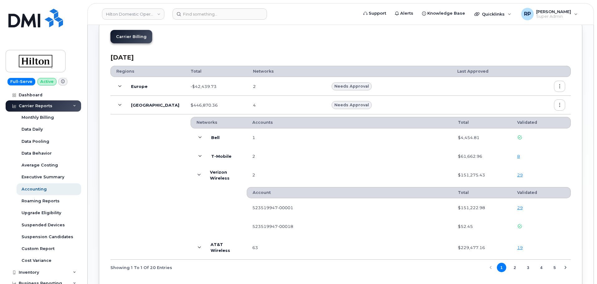
scroll to position [52, 0]
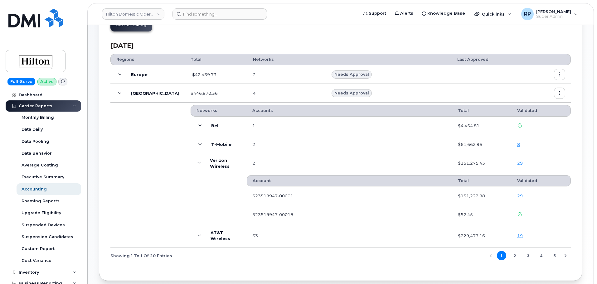
click at [196, 162] on span at bounding box center [199, 163] width 6 height 7
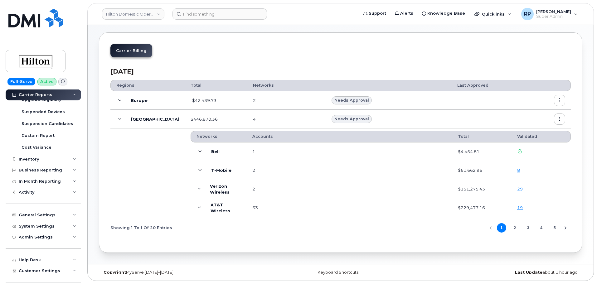
scroll to position [98, 0]
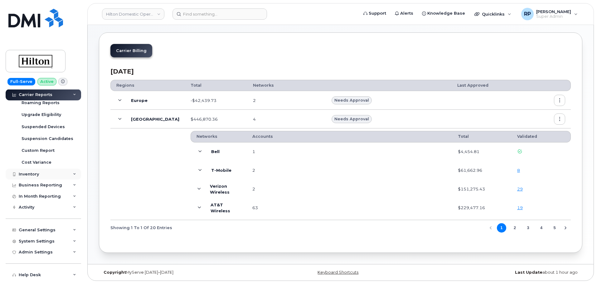
click at [46, 174] on div "Inventory" at bounding box center [44, 174] width 76 height 11
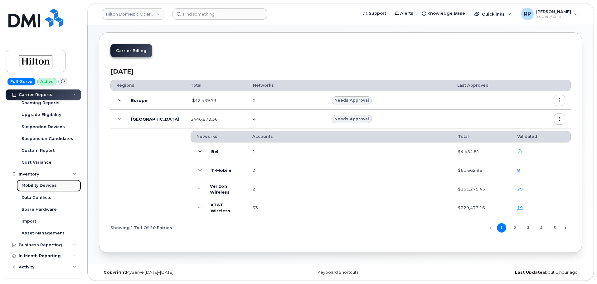
click at [39, 187] on div "Mobility Devices" at bounding box center [39, 186] width 35 height 6
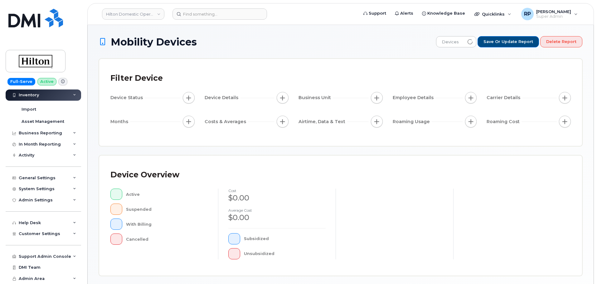
scroll to position [55, 0]
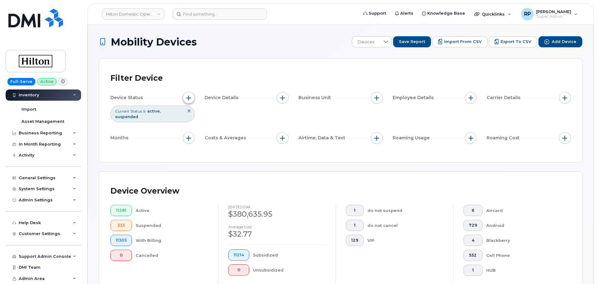
click at [187, 100] on span "button" at bounding box center [188, 97] width 5 height 5
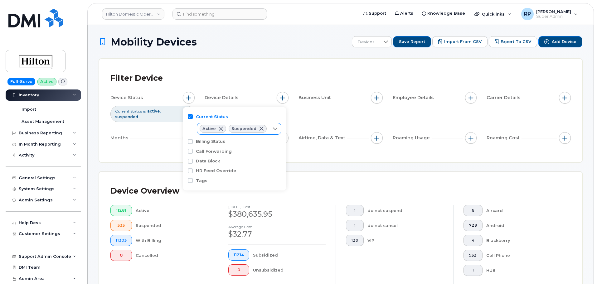
click at [273, 131] on icon at bounding box center [275, 128] width 5 height 5
click at [215, 167] on span "Cancelled" at bounding box center [219, 165] width 21 height 6
checkbox input "true"
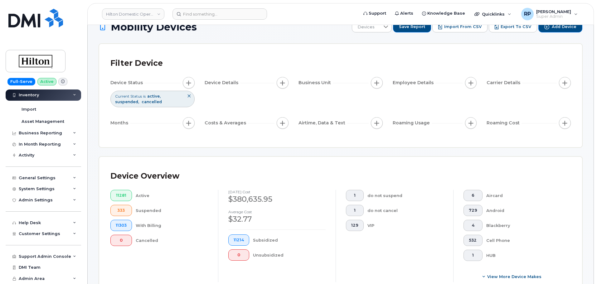
scroll to position [156, 0]
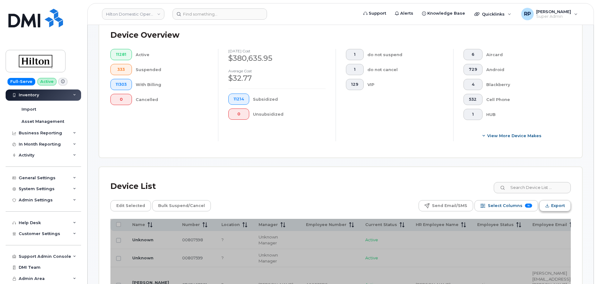
click at [555, 208] on span "Export" at bounding box center [558, 205] width 14 height 9
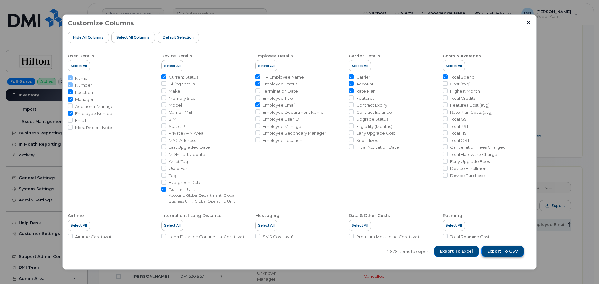
click at [503, 252] on span "Export to CSV" at bounding box center [502, 252] width 31 height 6
click at [528, 23] on icon "Close" at bounding box center [529, 22] width 4 height 4
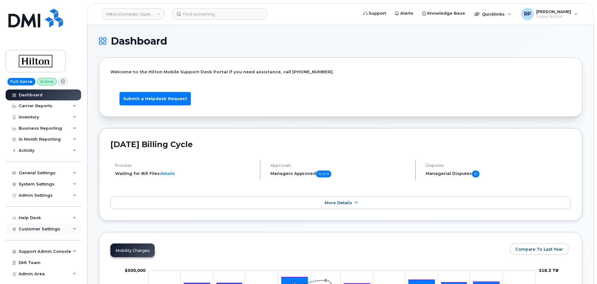
click at [40, 229] on span "Customer Settings" at bounding box center [40, 229] width 42 height 5
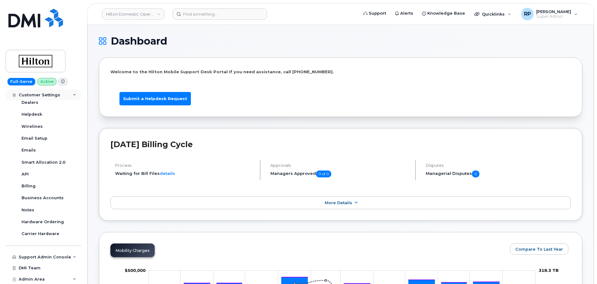
scroll to position [174, 0]
click at [43, 196] on div "Business Accounts" at bounding box center [43, 198] width 42 height 6
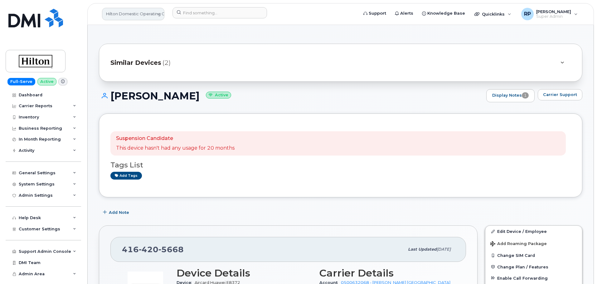
click at [131, 13] on link "Hilton Domestic Operating Company Inc" at bounding box center [133, 14] width 62 height 12
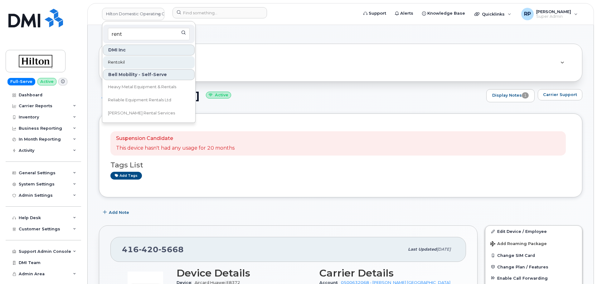
type input "rent"
click at [126, 60] on link "Rentokil" at bounding box center [149, 62] width 92 height 12
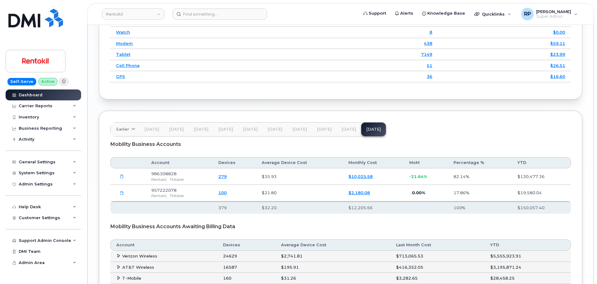
scroll to position [961, 0]
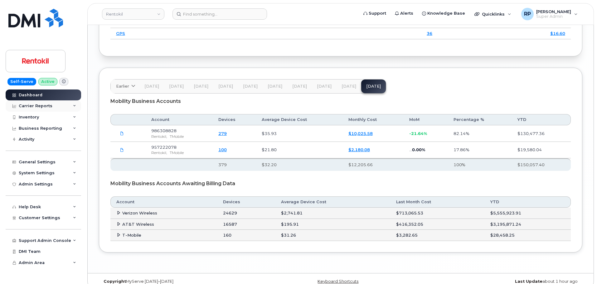
click at [71, 107] on div "Carrier Reports" at bounding box center [44, 105] width 76 height 11
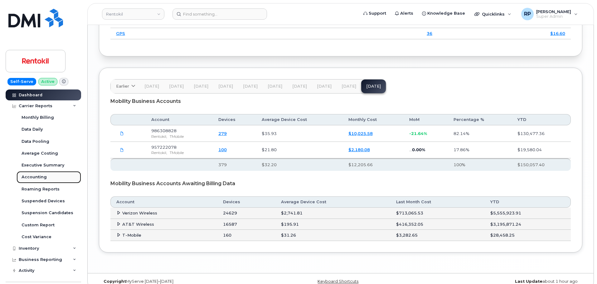
click at [40, 177] on div "Accounting" at bounding box center [34, 177] width 25 height 6
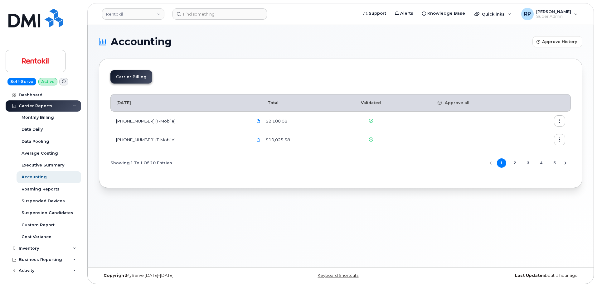
click at [560, 123] on icon "button" at bounding box center [560, 121] width 4 height 4
click at [515, 166] on button "2" at bounding box center [514, 163] width 9 height 9
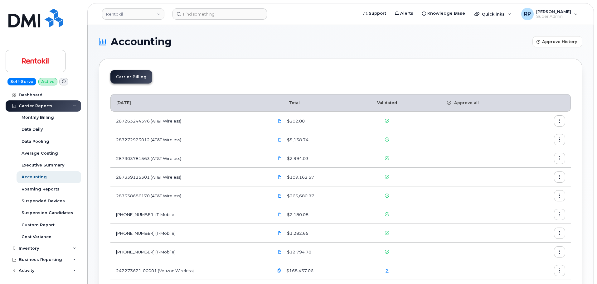
click at [557, 119] on button "button" at bounding box center [559, 120] width 11 height 11
click at [525, 136] on span "Details" at bounding box center [527, 135] width 17 height 6
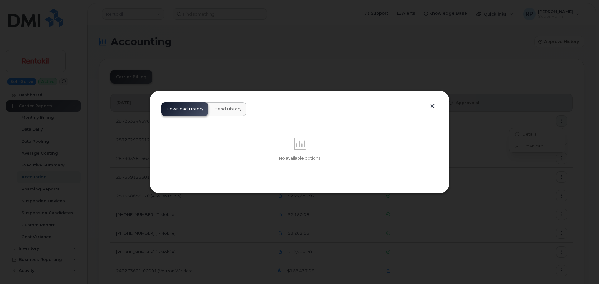
click at [225, 112] on button "Send History" at bounding box center [228, 109] width 36 height 14
click at [178, 113] on button "Download History" at bounding box center [184, 109] width 47 height 14
click at [433, 105] on button "button" at bounding box center [432, 106] width 9 height 9
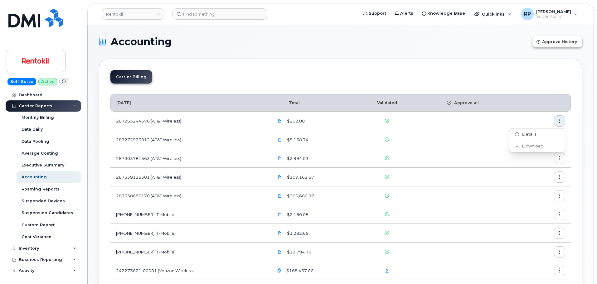
click at [553, 44] on span "Approve History" at bounding box center [559, 42] width 35 height 6
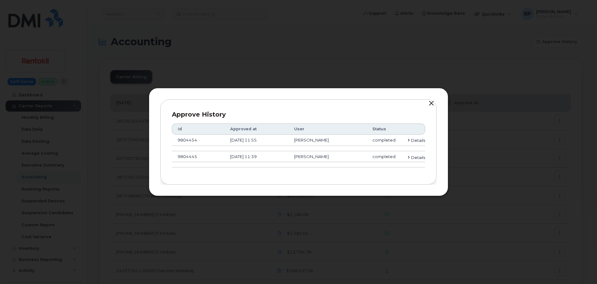
drag, startPoint x: 367, startPoint y: 147, endPoint x: 424, endPoint y: 157, distance: 58.0
click at [424, 157] on table "id Approved at User Status 9804454 [DATE] 11:55 [PERSON_NAME] completed Details…" at bounding box center [298, 146] width 253 height 44
click at [428, 105] on button "button" at bounding box center [431, 103] width 9 height 9
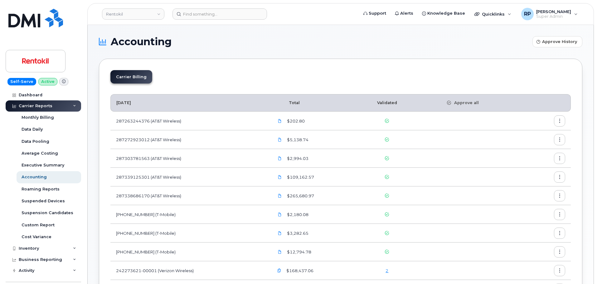
click at [559, 121] on icon "button" at bounding box center [560, 121] width 4 height 4
click at [522, 138] on div "Details" at bounding box center [538, 135] width 56 height 12
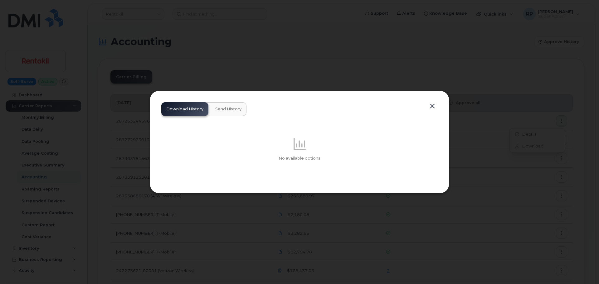
click at [436, 106] on button "button" at bounding box center [432, 106] width 9 height 9
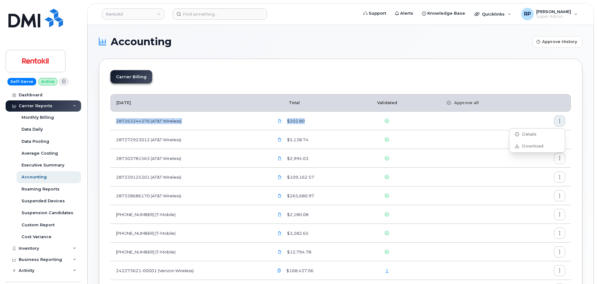
drag, startPoint x: 402, startPoint y: 124, endPoint x: 114, endPoint y: 122, distance: 287.7
click at [114, 122] on tr "287263244376 (AT&T Wireless) $202.80" at bounding box center [340, 121] width 461 height 19
click at [446, 127] on td at bounding box center [463, 121] width 96 height 19
click at [550, 45] on button "Approve History" at bounding box center [558, 41] width 50 height 11
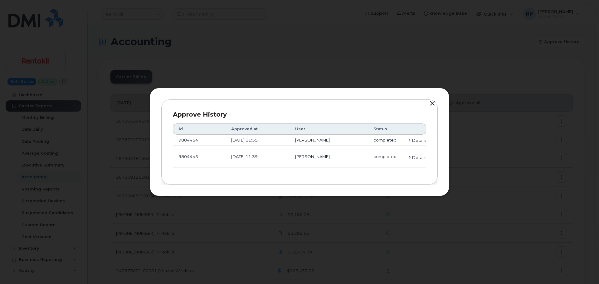
click at [414, 143] on span "Details" at bounding box center [419, 141] width 14 height 6
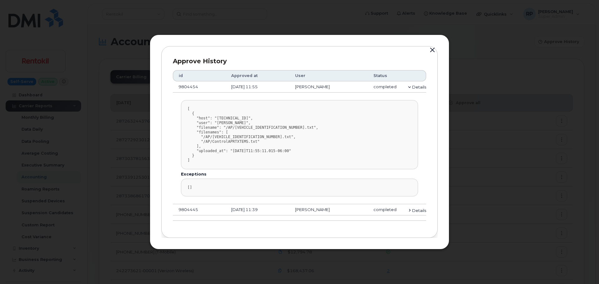
click at [433, 51] on button "button" at bounding box center [432, 50] width 9 height 9
